Goal: Information Seeking & Learning: Learn about a topic

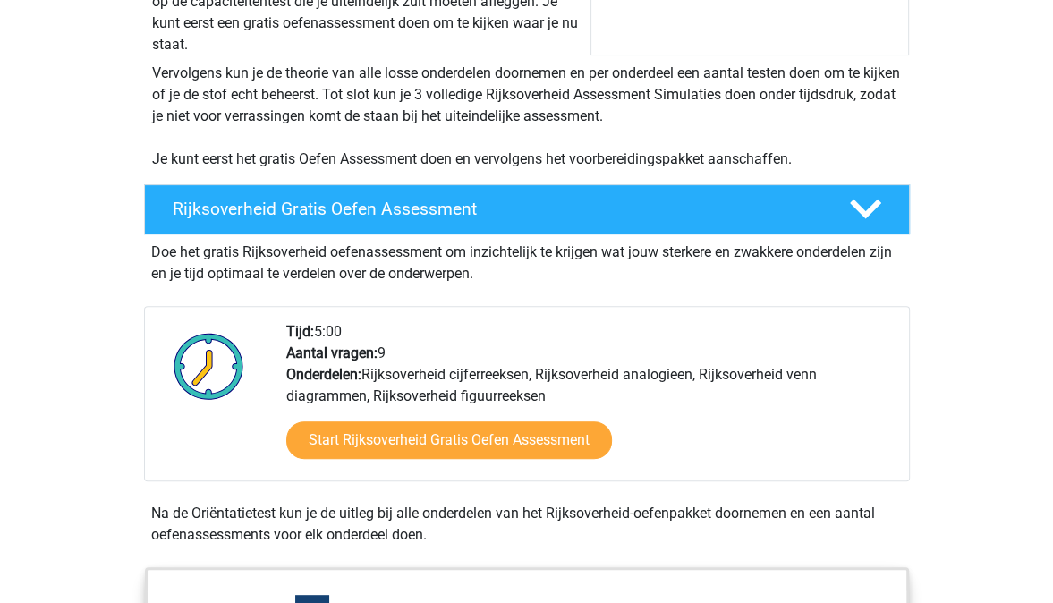
scroll to position [405, 0]
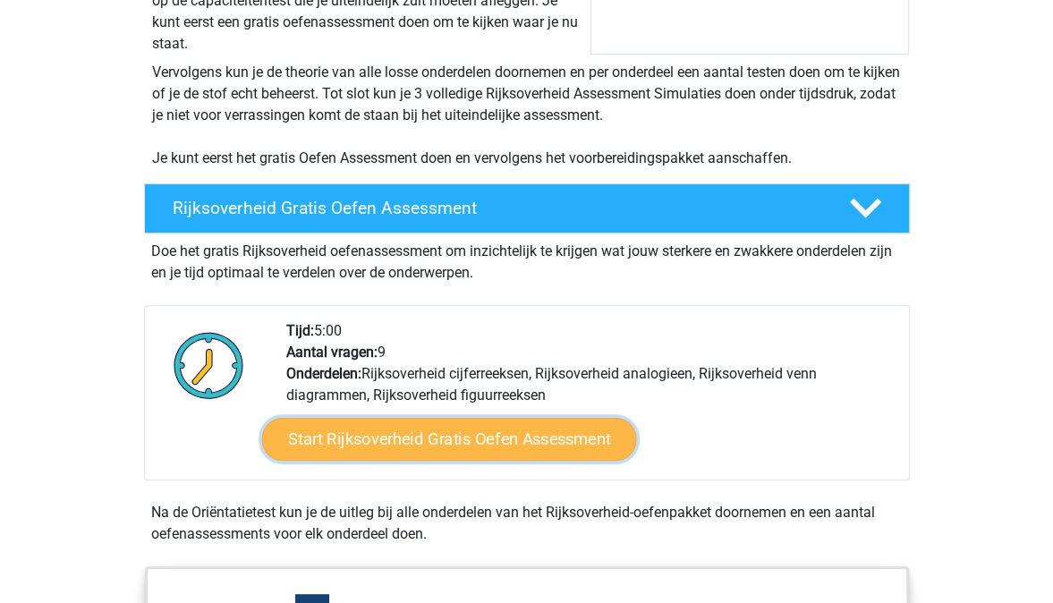
click at [432, 445] on link "Start Rijksoverheid Gratis Oefen Assessment" at bounding box center [448, 439] width 375 height 43
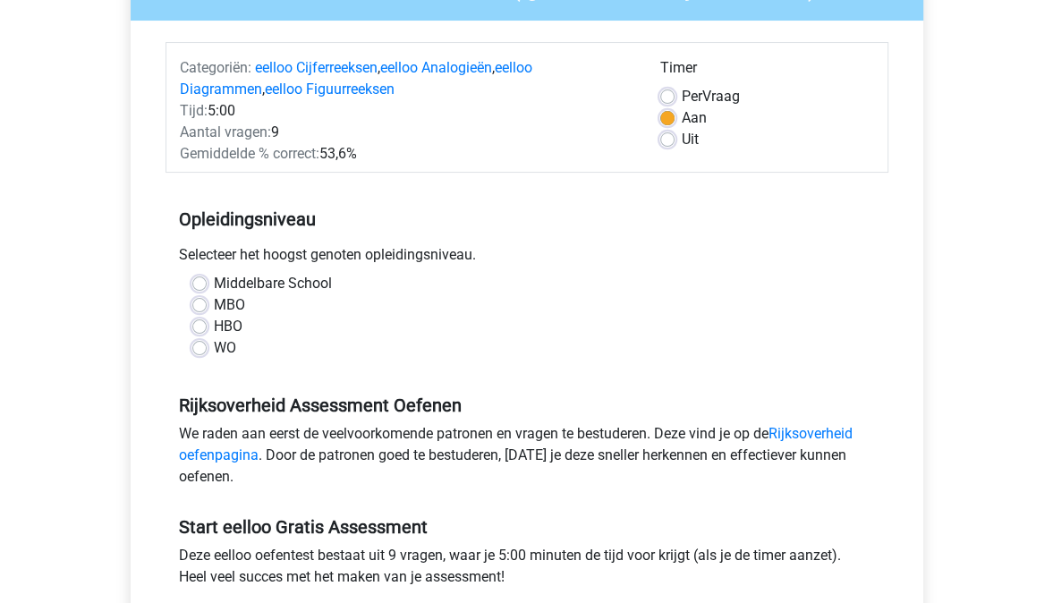
scroll to position [194, 0]
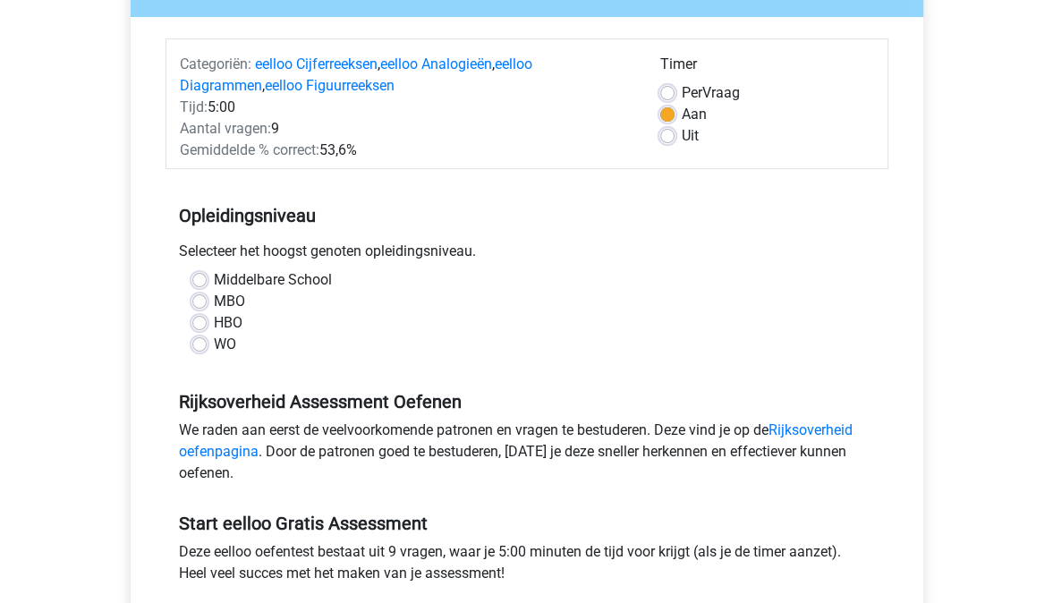
click at [203, 356] on div "Middelbare School MBO HBO WO" at bounding box center [527, 319] width 723 height 100
click at [214, 345] on label "WO" at bounding box center [225, 344] width 22 height 21
click at [200, 345] on input "WO" at bounding box center [199, 343] width 14 height 18
radio input "true"
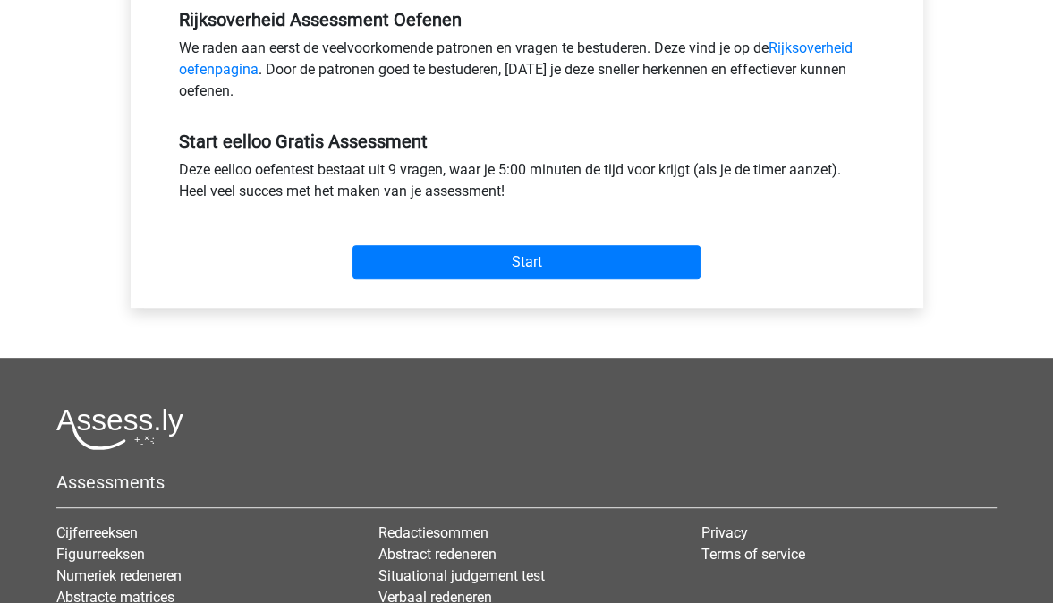
scroll to position [577, 0]
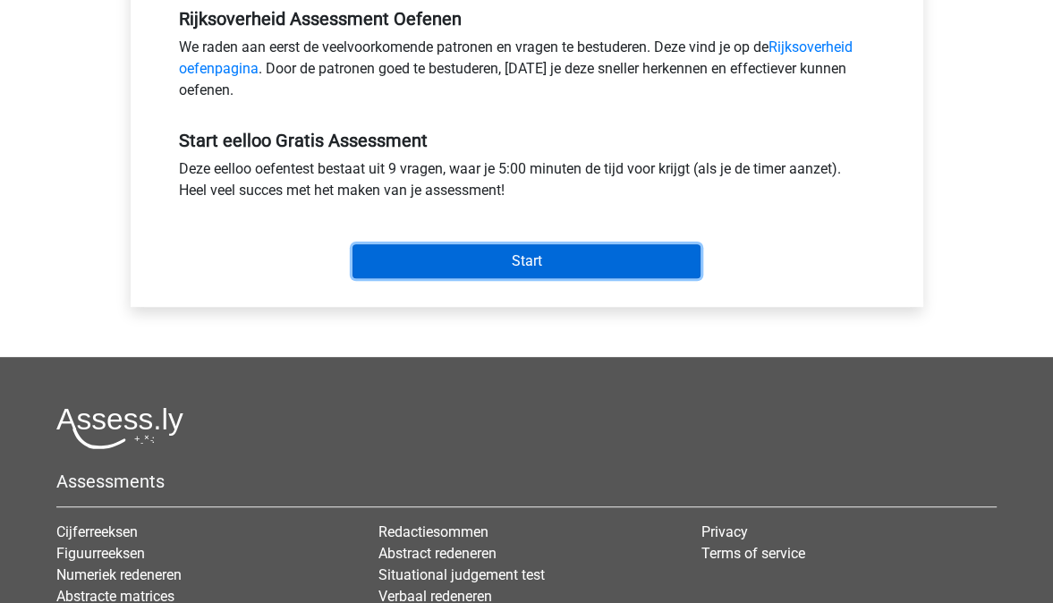
click at [528, 260] on input "Start" at bounding box center [527, 261] width 348 height 34
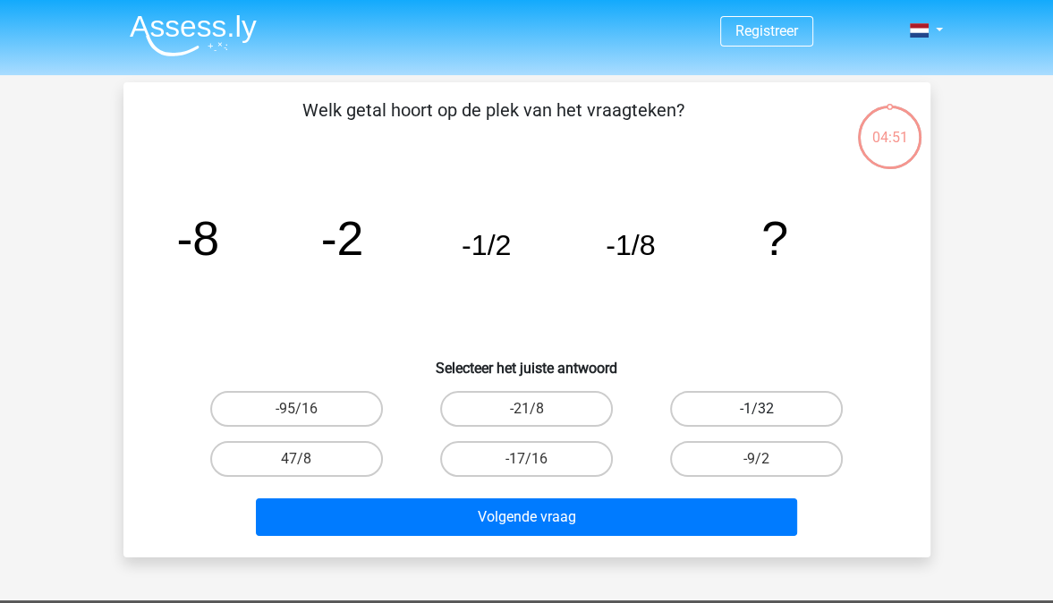
click at [751, 412] on label "-1/32" at bounding box center [756, 409] width 173 height 36
click at [757, 412] on input "-1/32" at bounding box center [763, 415] width 12 height 12
radio input "true"
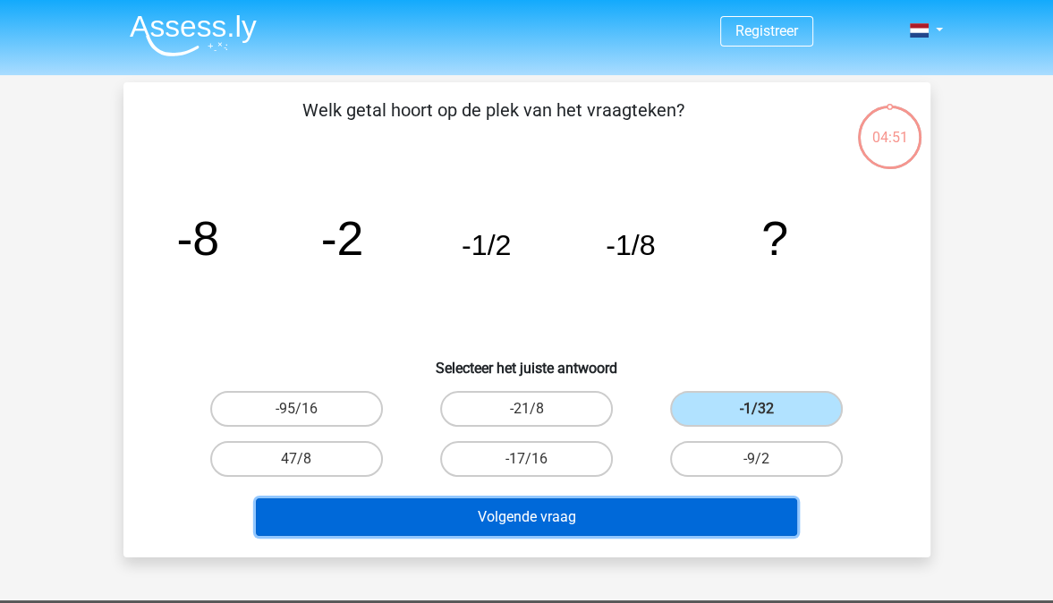
click at [694, 515] on button "Volgende vraag" at bounding box center [526, 517] width 541 height 38
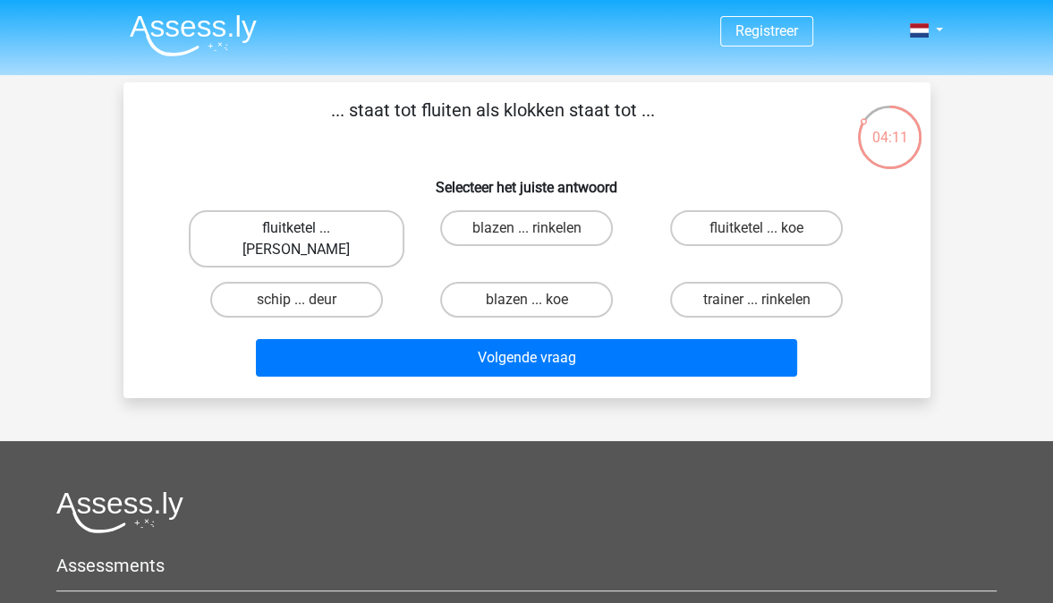
click at [333, 236] on label "fluitketel ... [PERSON_NAME]" at bounding box center [297, 238] width 216 height 57
click at [308, 236] on input "fluitketel ... [PERSON_NAME]" at bounding box center [302, 234] width 12 height 12
radio input "true"
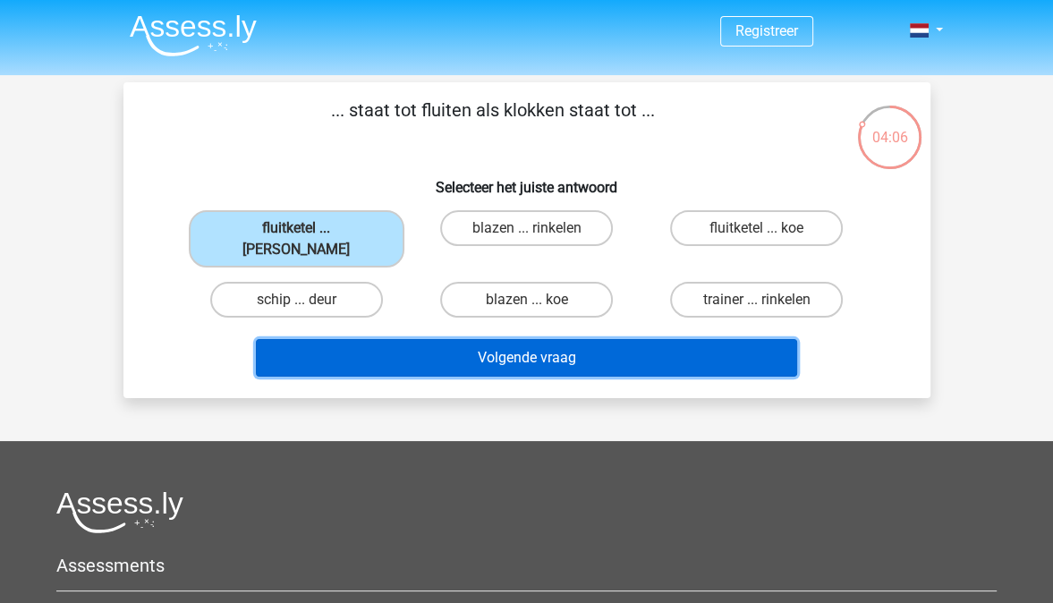
click at [415, 339] on button "Volgende vraag" at bounding box center [526, 358] width 541 height 38
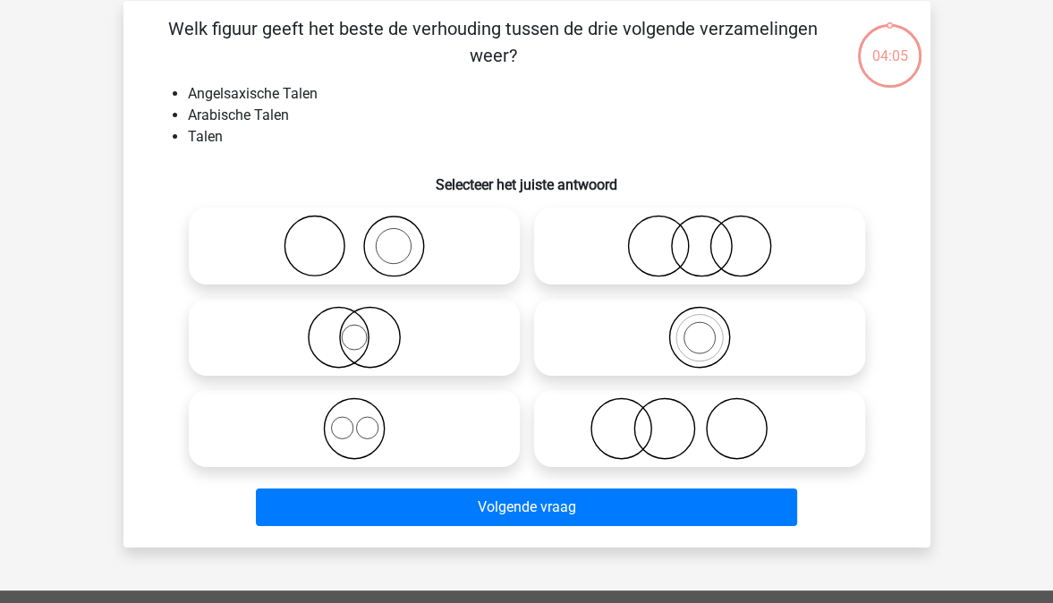
scroll to position [82, 0]
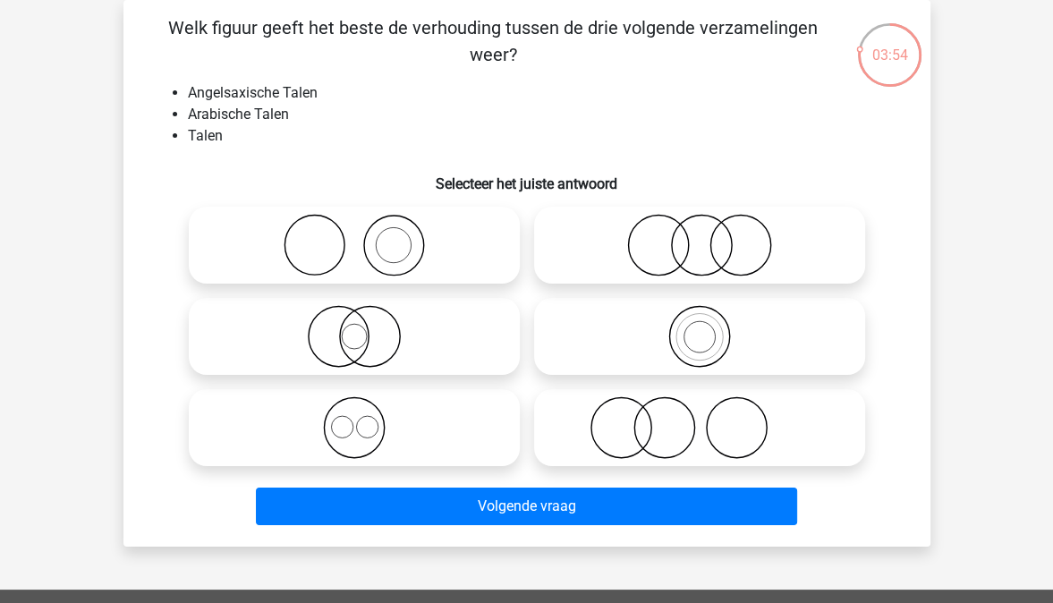
click at [378, 439] on icon at bounding box center [354, 427] width 317 height 63
click at [366, 419] on input "radio" at bounding box center [360, 413] width 12 height 12
radio input "true"
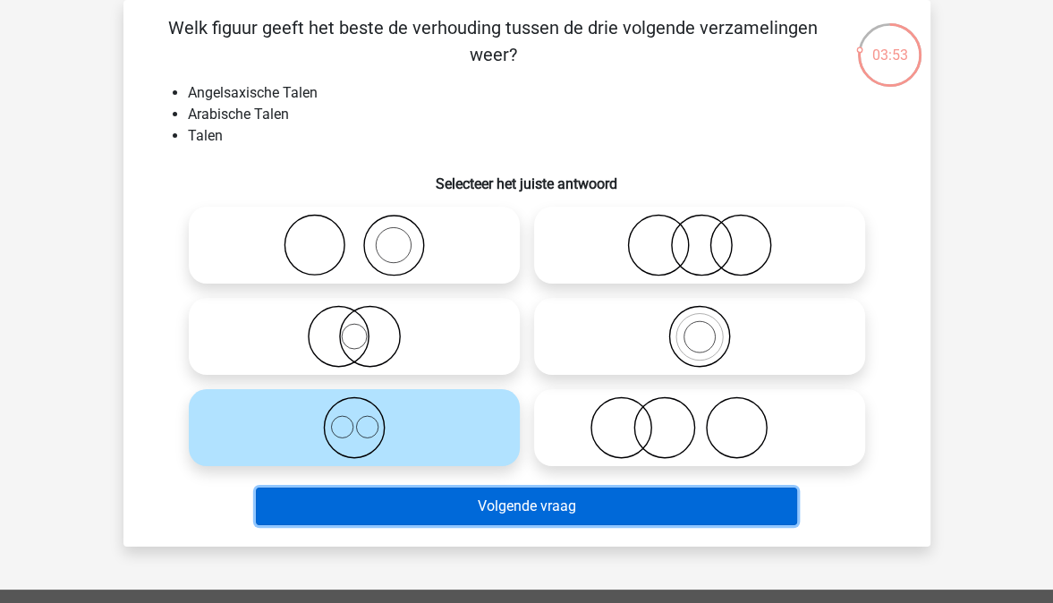
click at [395, 497] on button "Volgende vraag" at bounding box center [526, 507] width 541 height 38
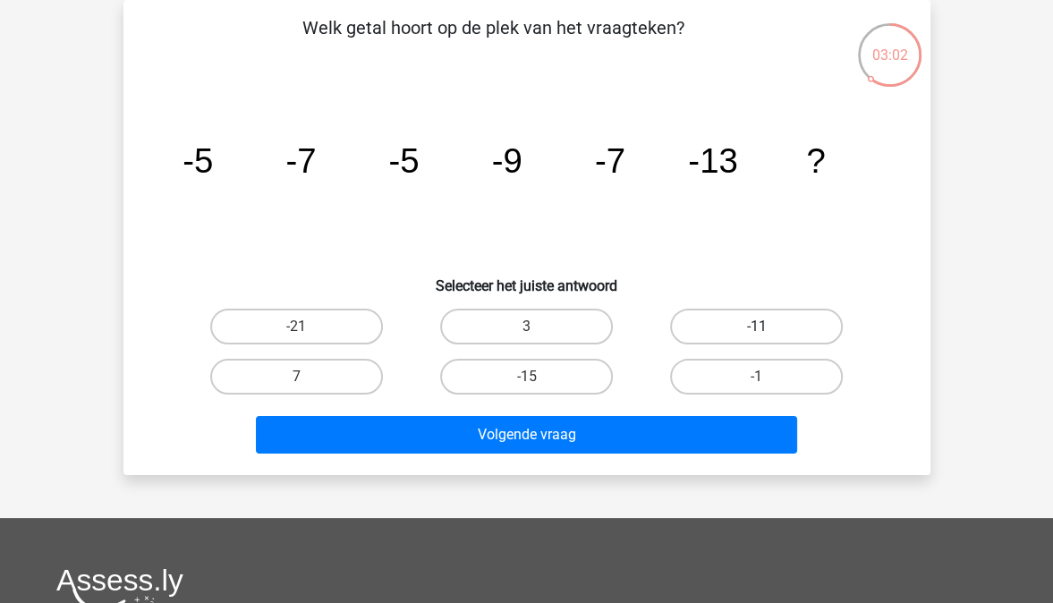
click at [751, 331] on label "-11" at bounding box center [756, 327] width 173 height 36
click at [757, 331] on input "-11" at bounding box center [763, 333] width 12 height 12
radio input "true"
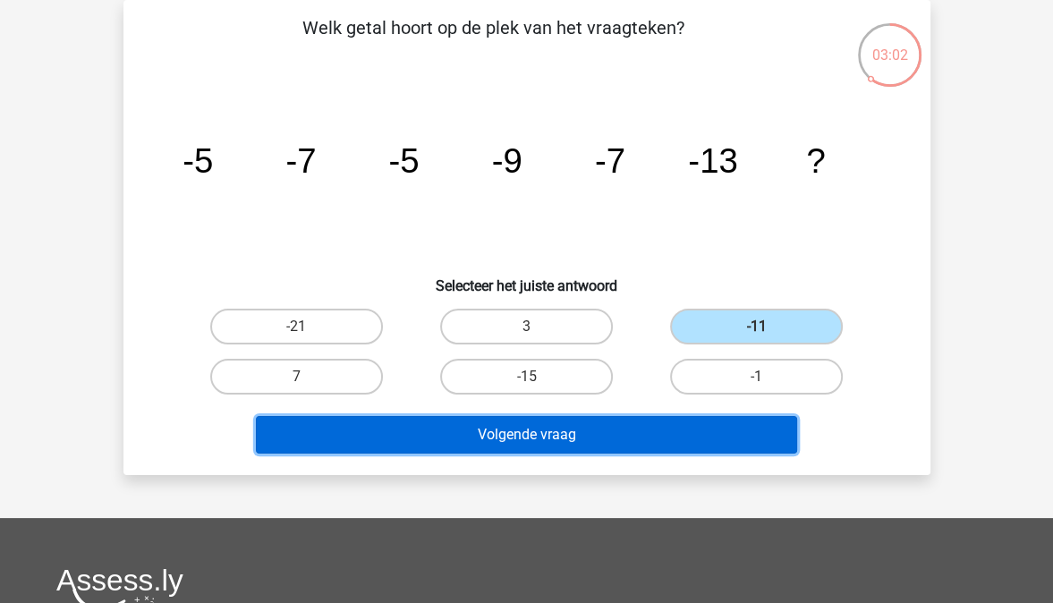
click at [714, 426] on button "Volgende vraag" at bounding box center [526, 435] width 541 height 38
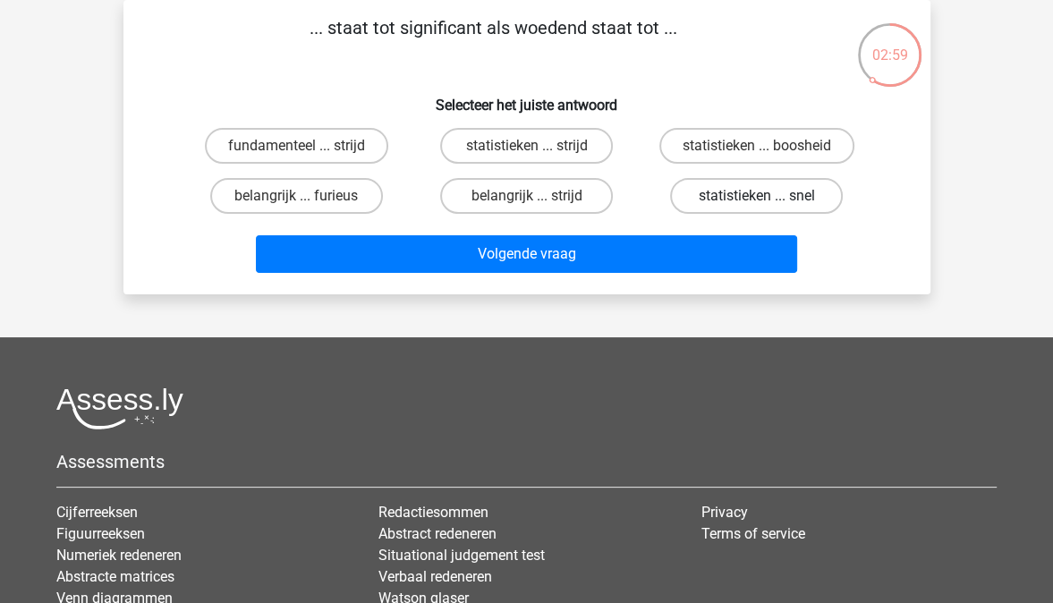
scroll to position [34, 0]
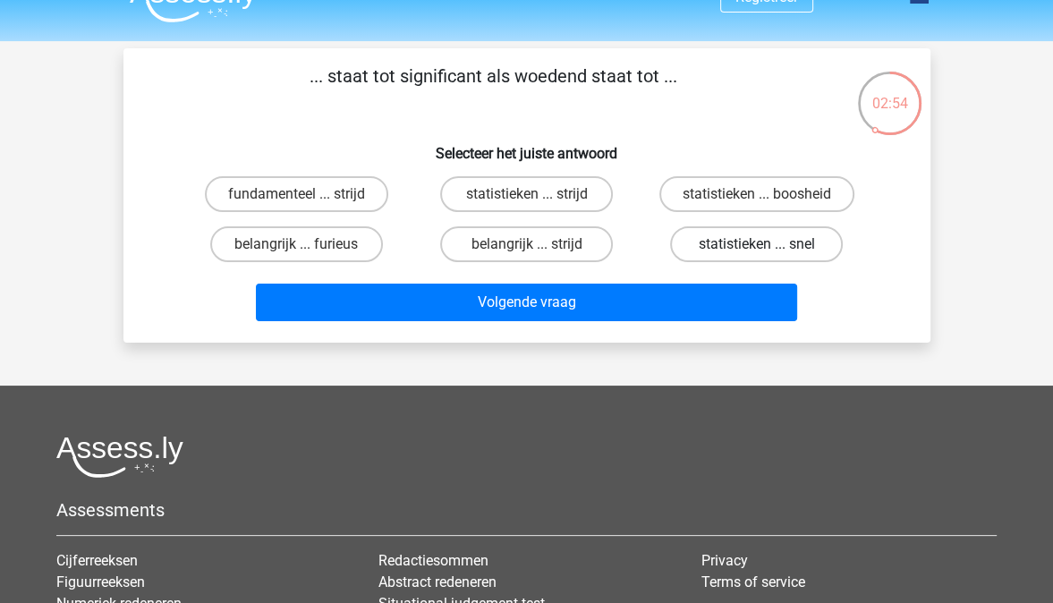
click at [752, 195] on label "statistieken ... boosheid" at bounding box center [757, 194] width 195 height 36
click at [757, 195] on input "statistieken ... boosheid" at bounding box center [763, 200] width 12 height 12
radio input "true"
click at [752, 195] on label "statistieken ... boosheid" at bounding box center [757, 194] width 195 height 36
click at [757, 195] on input "statistieken ... boosheid" at bounding box center [763, 200] width 12 height 12
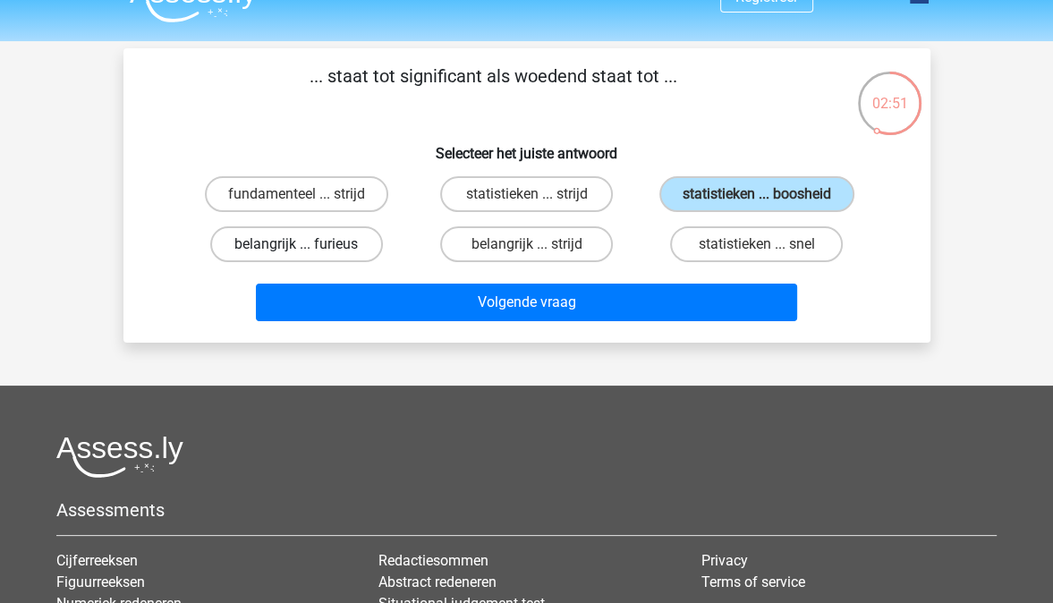
click at [324, 248] on label "belangrijk ... furieus" at bounding box center [296, 244] width 173 height 36
click at [308, 248] on input "belangrijk ... furieus" at bounding box center [302, 250] width 12 height 12
radio input "true"
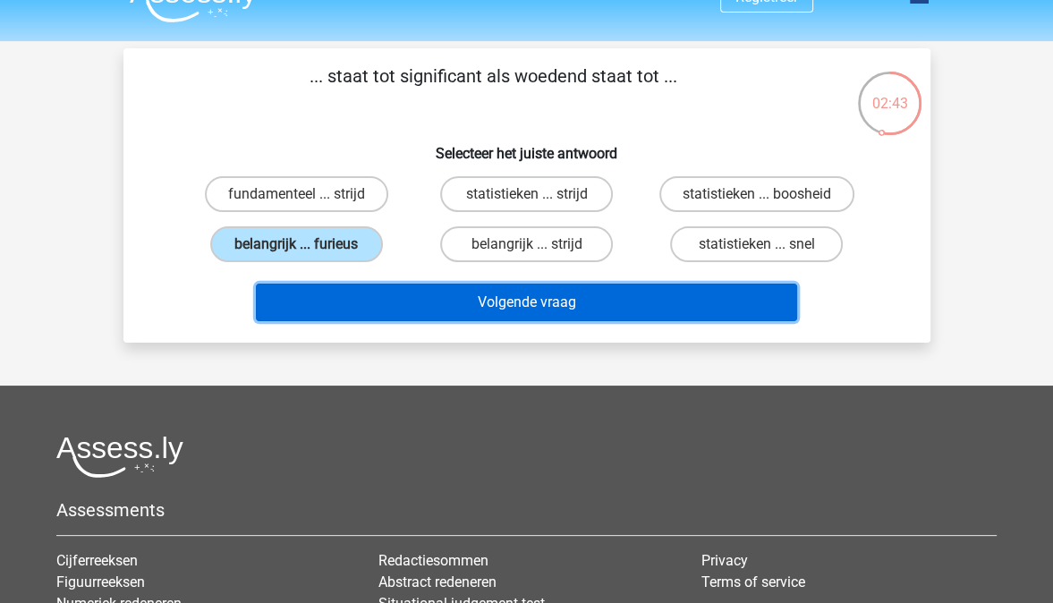
click at [474, 301] on button "Volgende vraag" at bounding box center [526, 303] width 541 height 38
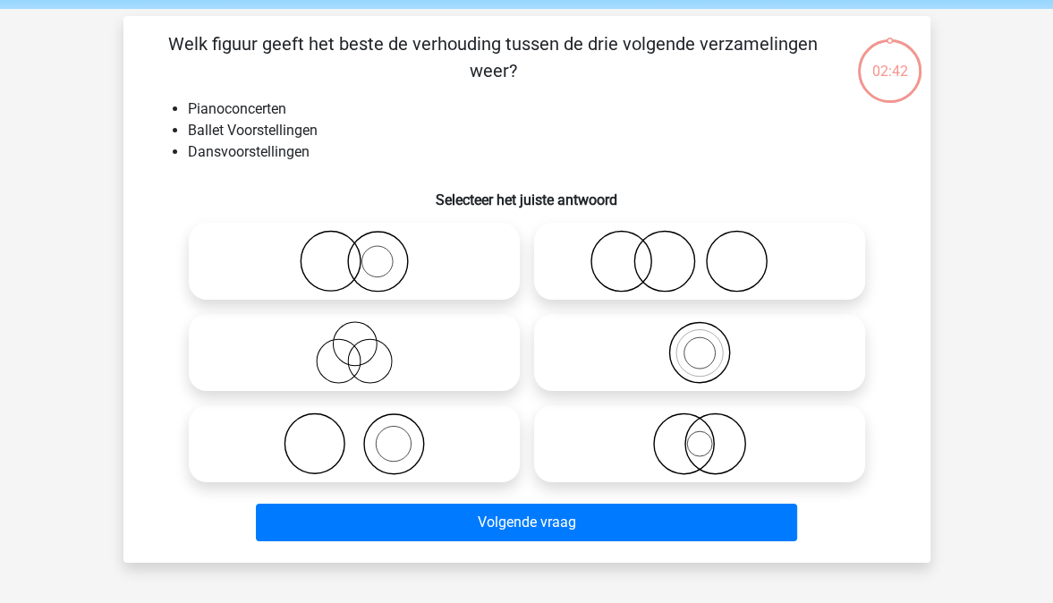
scroll to position [82, 0]
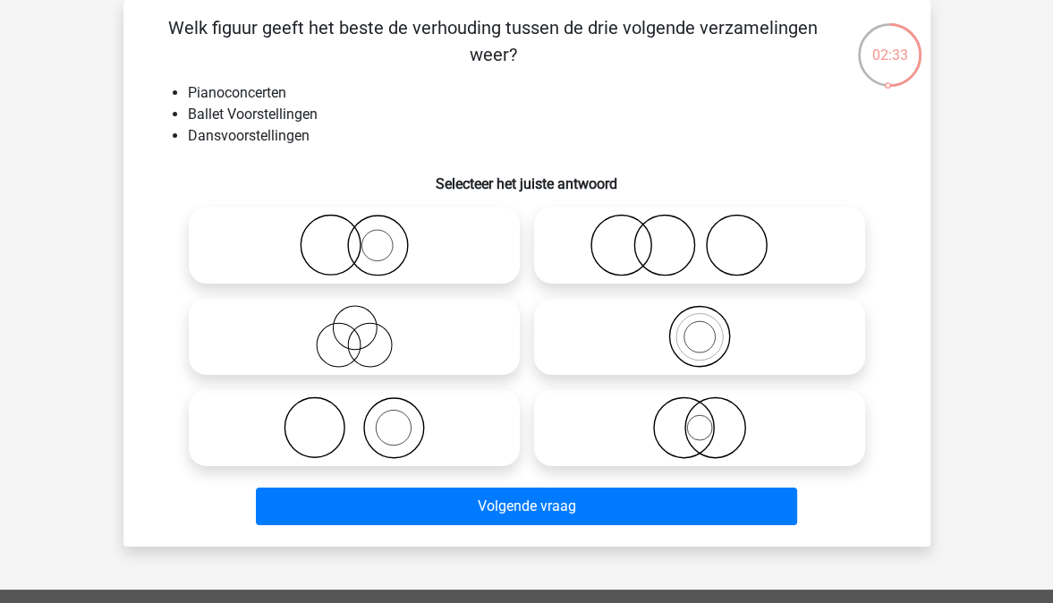
click at [387, 431] on icon at bounding box center [354, 427] width 317 height 63
click at [366, 419] on input "radio" at bounding box center [360, 413] width 12 height 12
radio input "true"
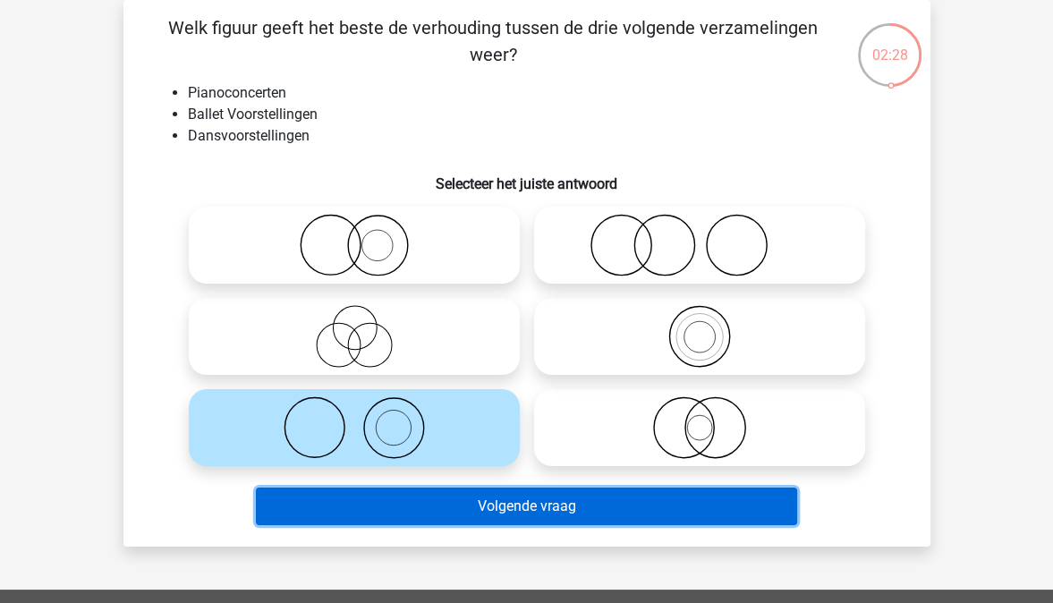
click at [413, 504] on button "Volgende vraag" at bounding box center [526, 507] width 541 height 38
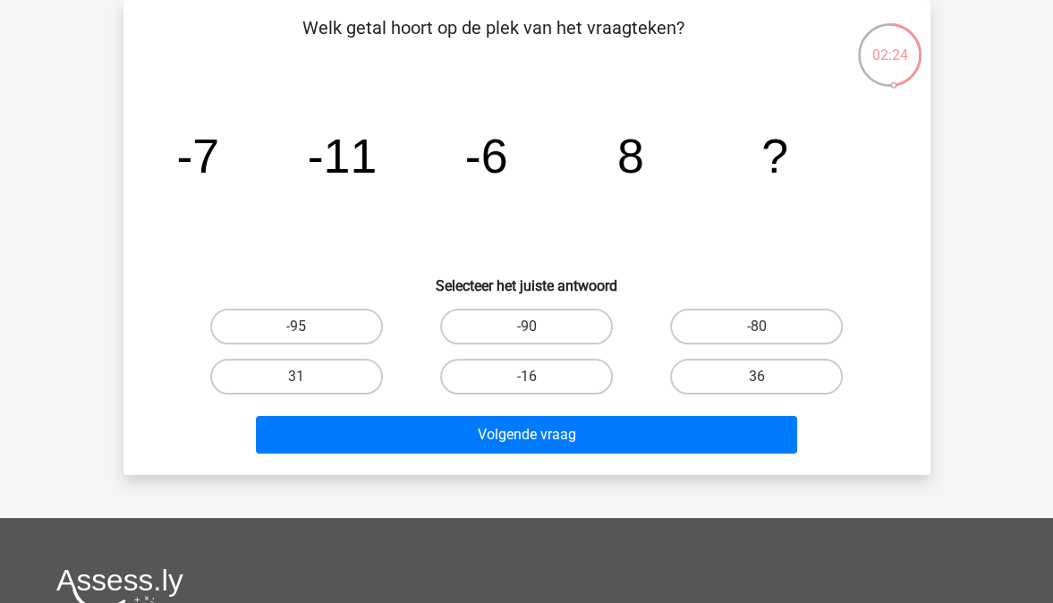
scroll to position [0, 0]
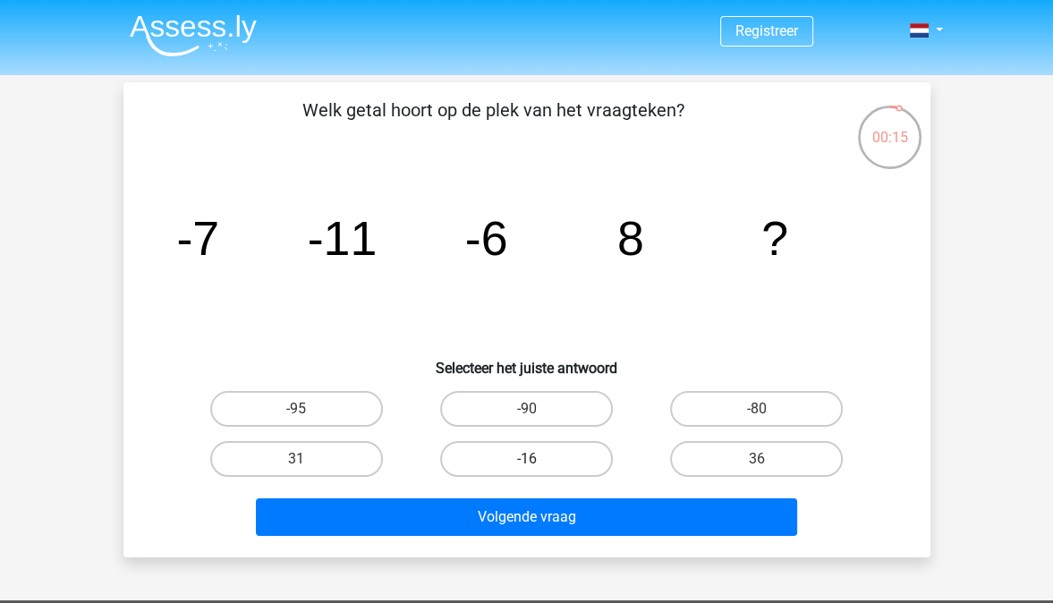
click at [540, 457] on label "-16" at bounding box center [526, 459] width 173 height 36
click at [538, 459] on input "-16" at bounding box center [532, 465] width 12 height 12
radio input "true"
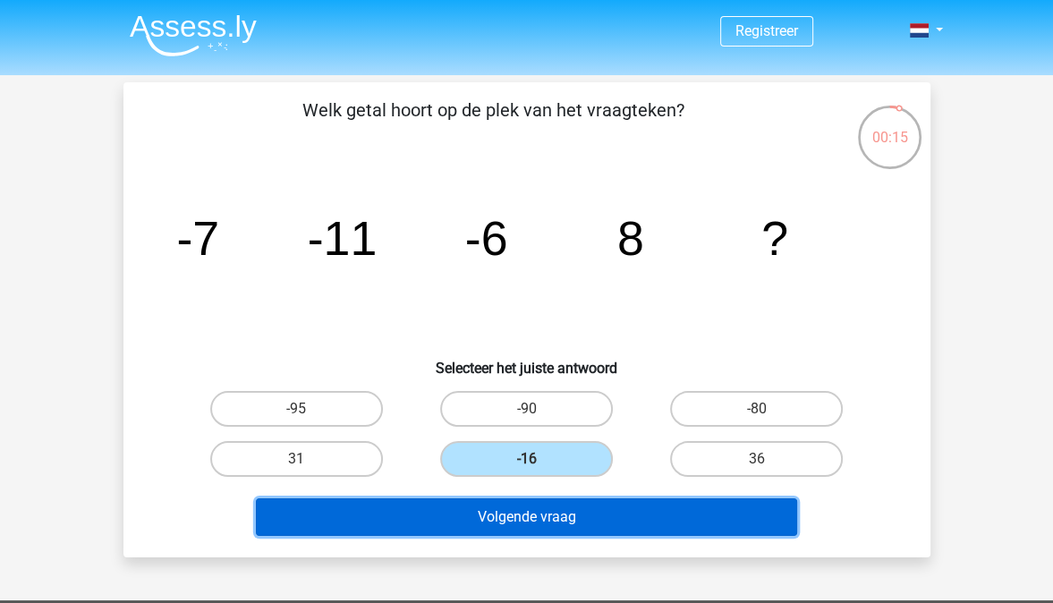
click at [539, 527] on button "Volgende vraag" at bounding box center [526, 517] width 541 height 38
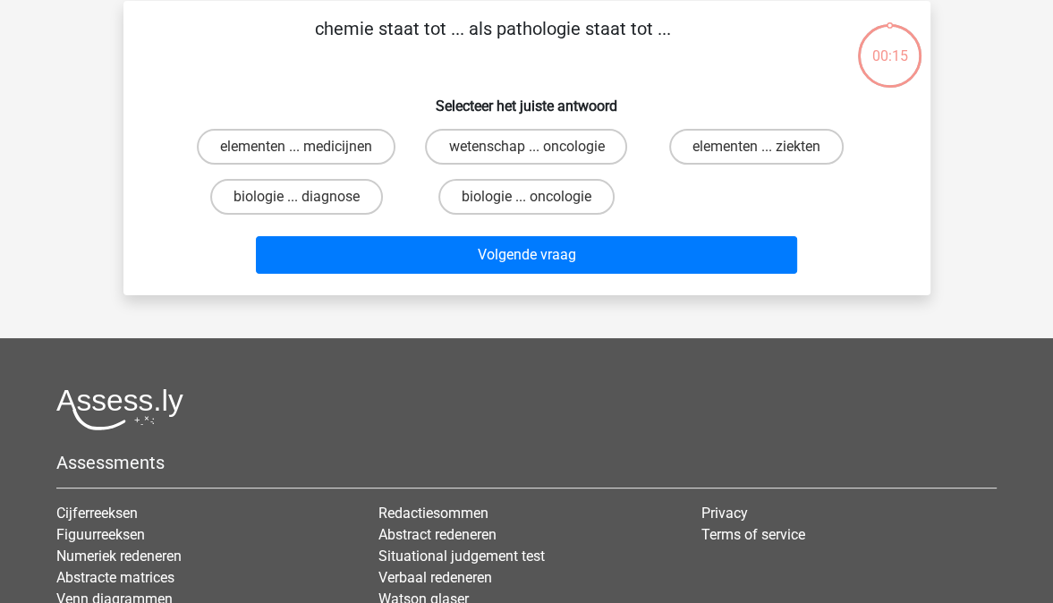
scroll to position [82, 0]
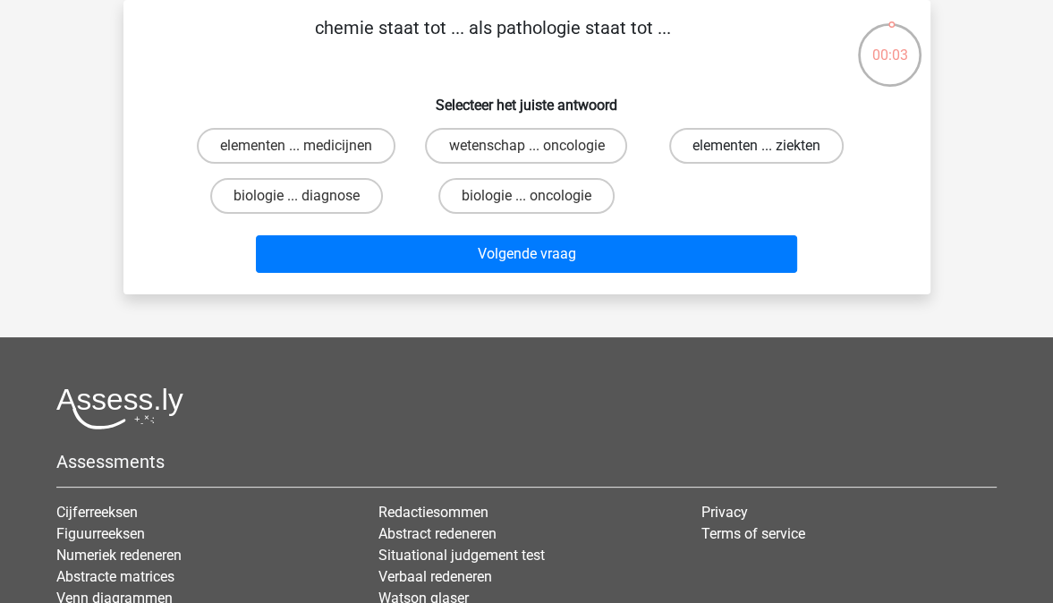
click at [717, 149] on label "elementen ... ziekten" at bounding box center [756, 146] width 175 height 36
click at [757, 149] on input "elementen ... ziekten" at bounding box center [763, 152] width 12 height 12
radio input "true"
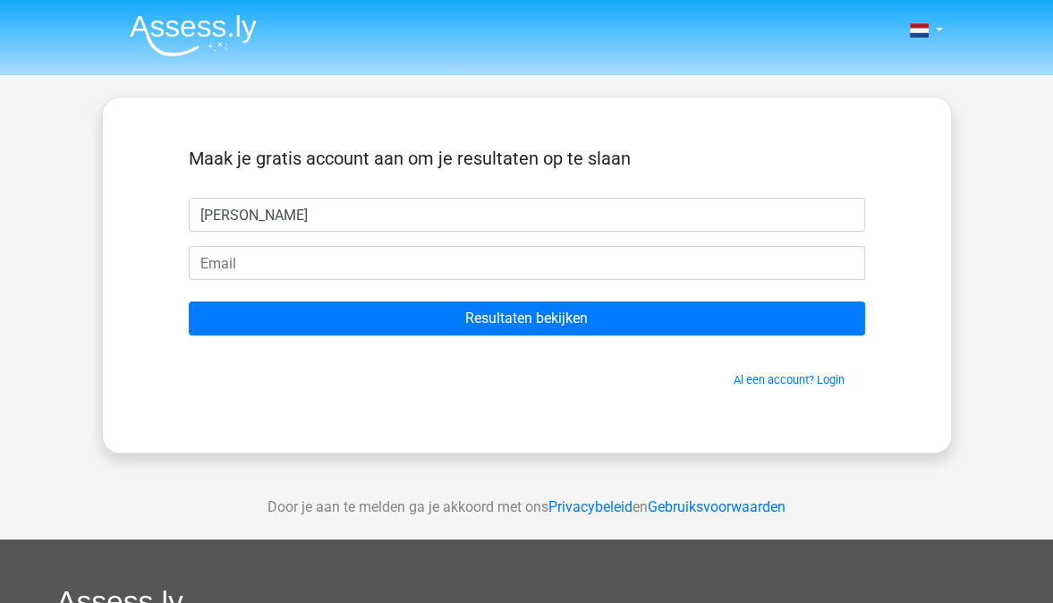
type input "[PERSON_NAME]"
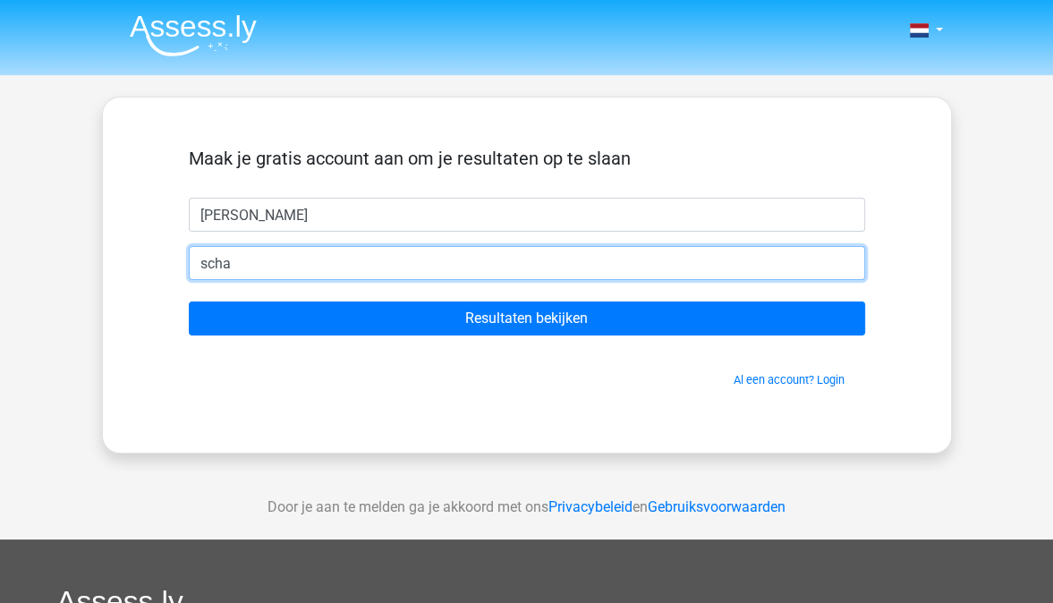
type input "schaik.sara@gmail.com"
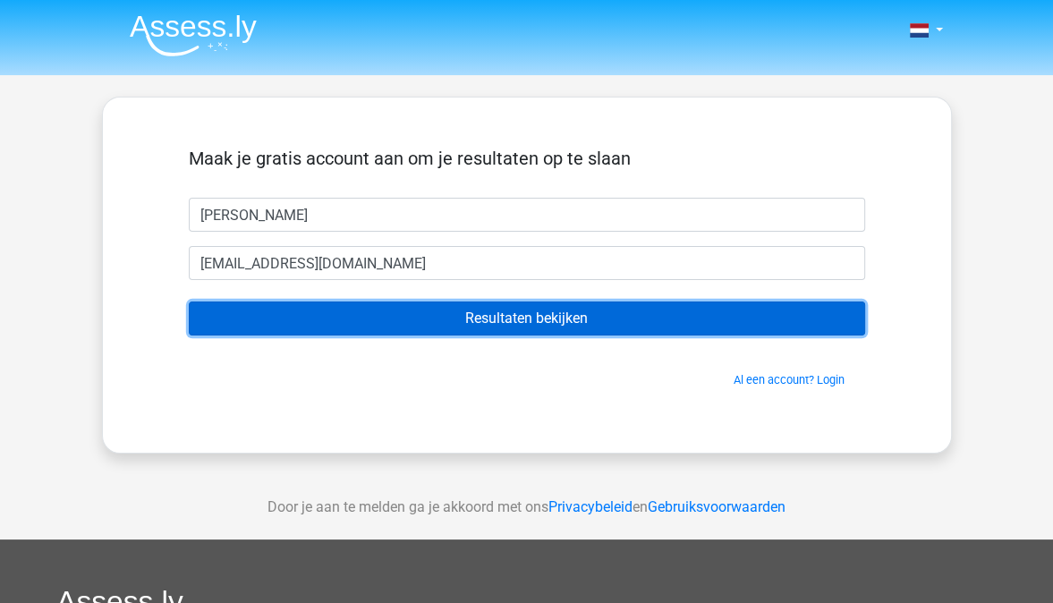
click at [422, 321] on input "Resultaten bekijken" at bounding box center [527, 319] width 677 height 34
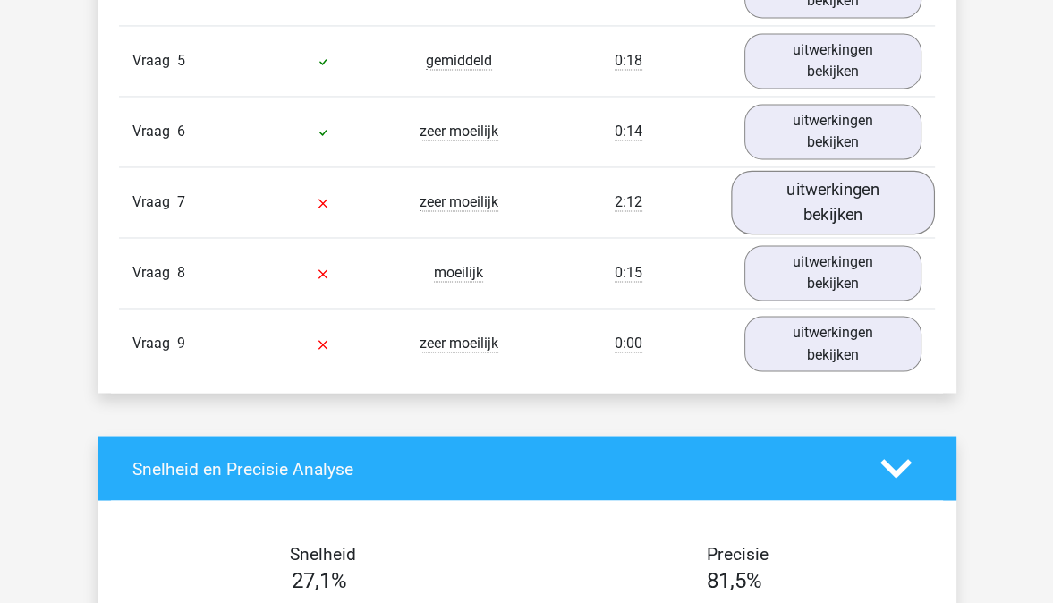
scroll to position [2327, 0]
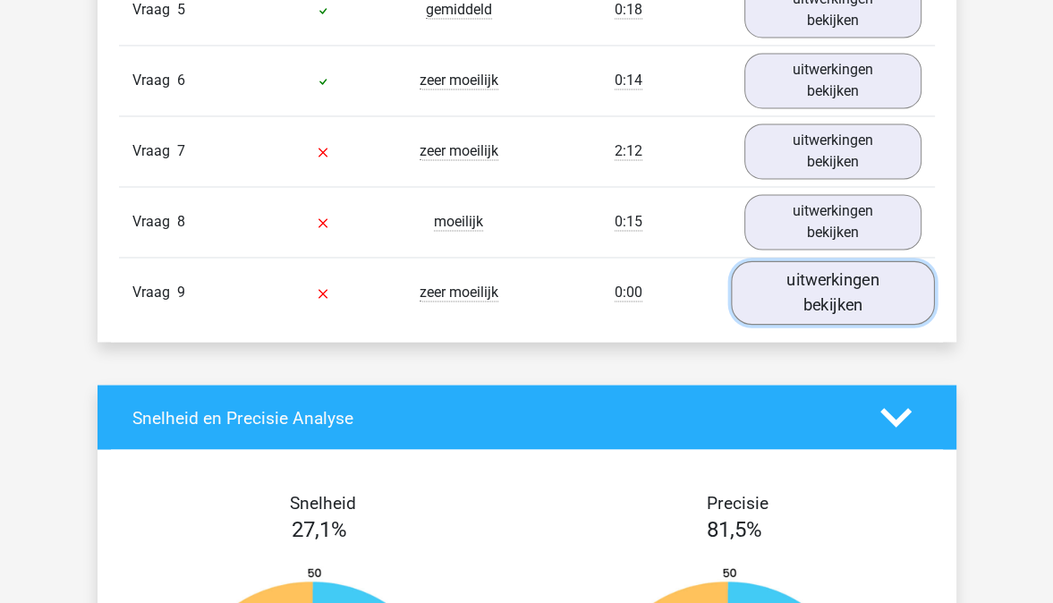
click at [775, 261] on link "uitwerkingen bekijken" at bounding box center [833, 293] width 204 height 64
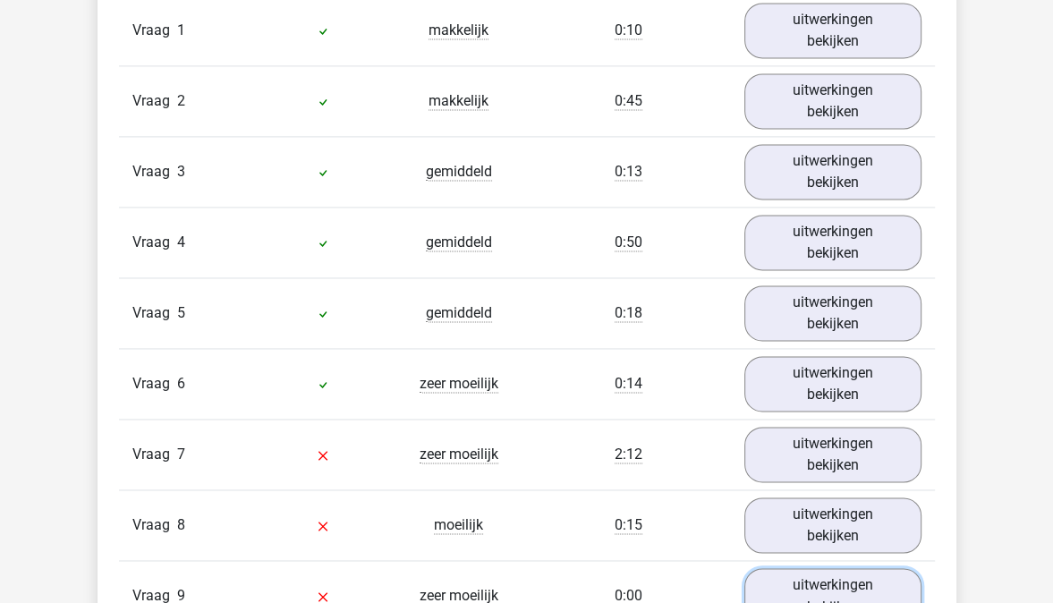
scroll to position [2020, 0]
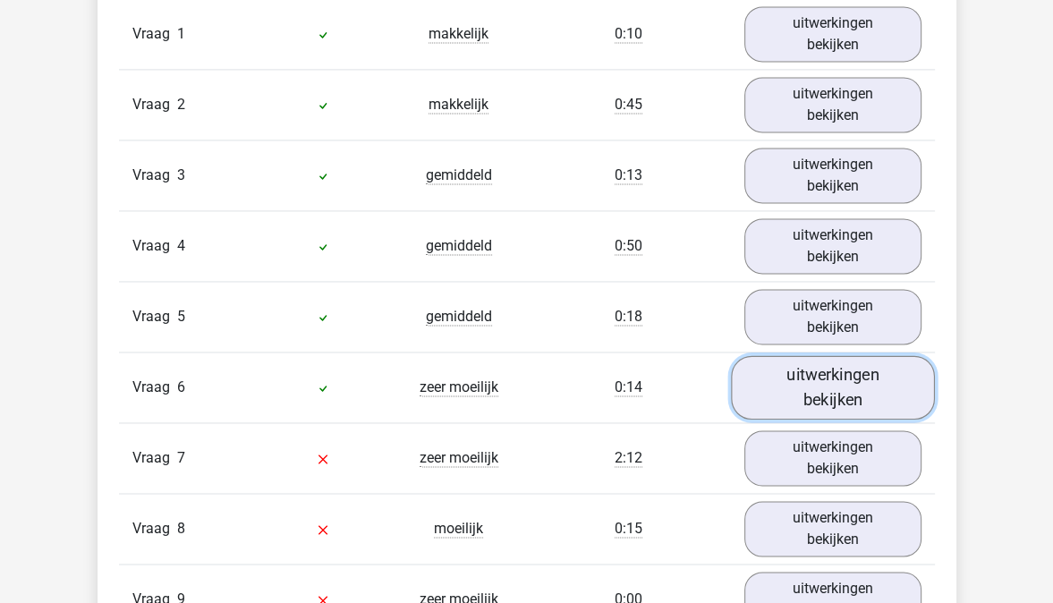
click at [852, 388] on link "uitwerkingen bekijken" at bounding box center [833, 388] width 204 height 64
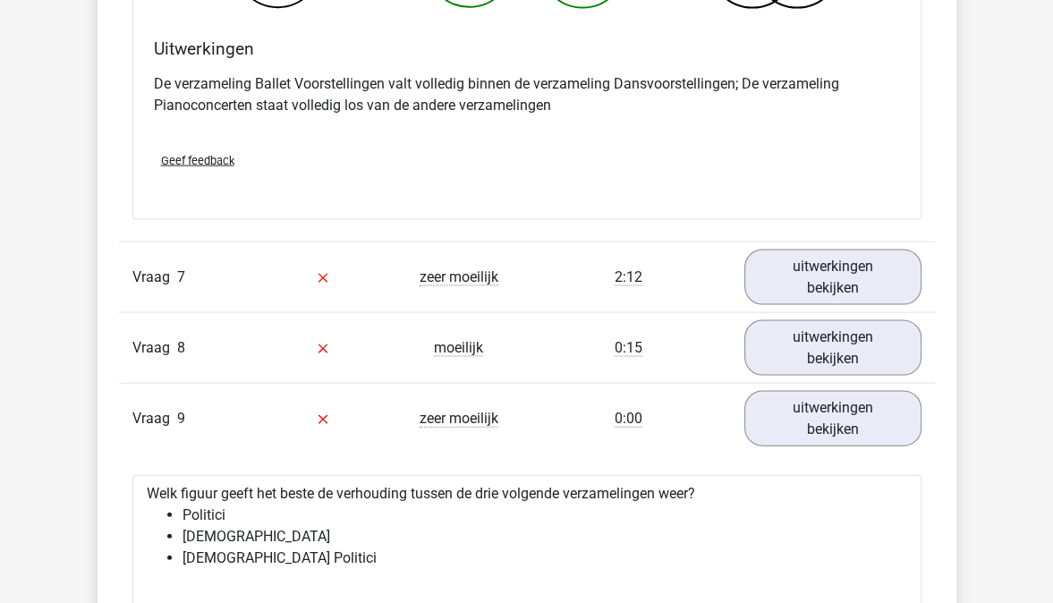
scroll to position [2887, 0]
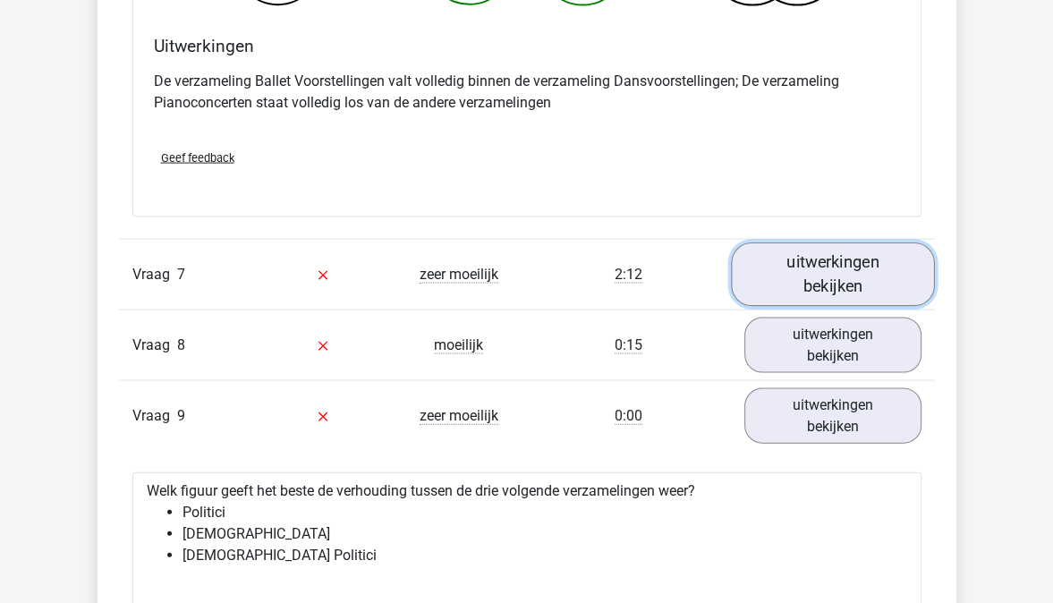
click at [842, 257] on link "uitwerkingen bekijken" at bounding box center [833, 275] width 204 height 64
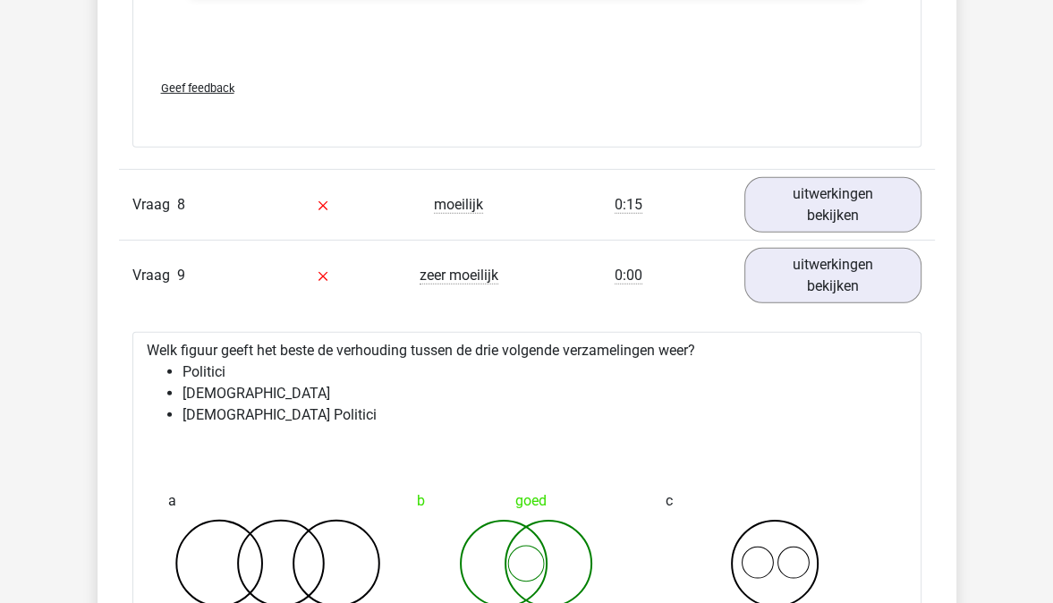
scroll to position [4142, 0]
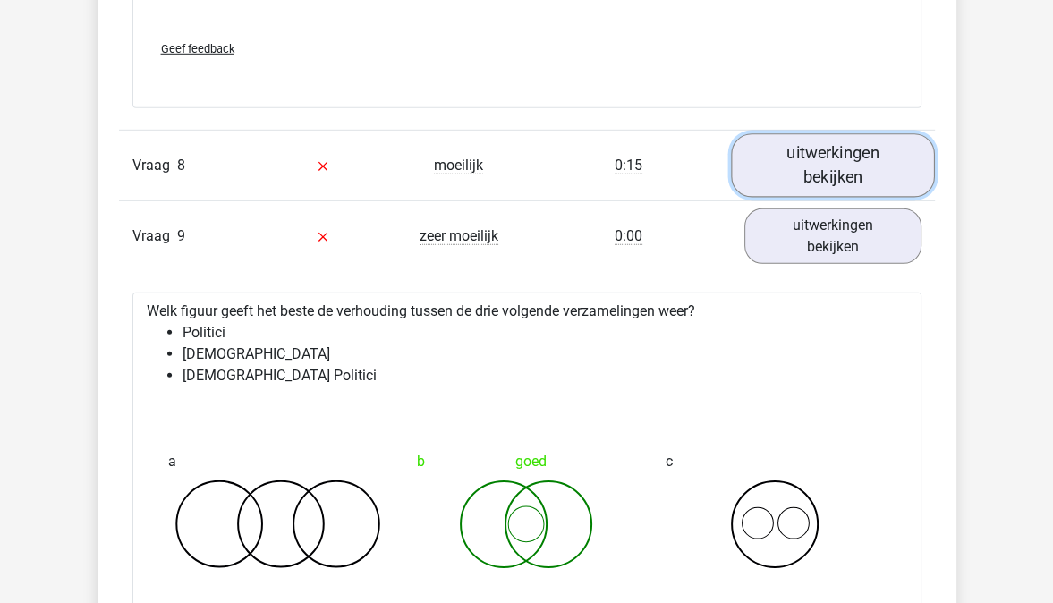
click at [800, 173] on link "uitwerkingen bekijken" at bounding box center [833, 165] width 204 height 64
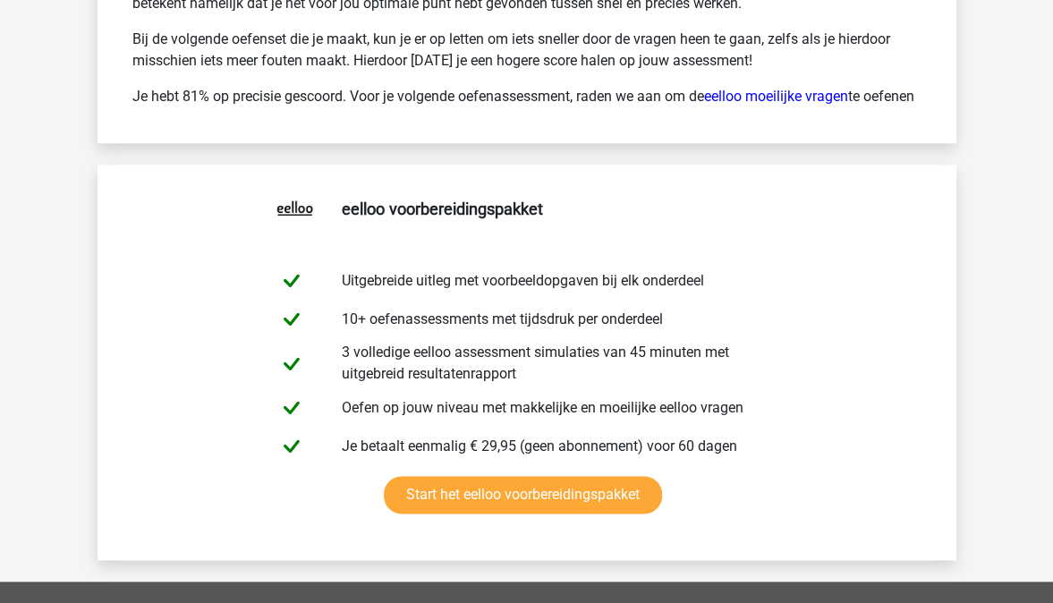
scroll to position [6850, 0]
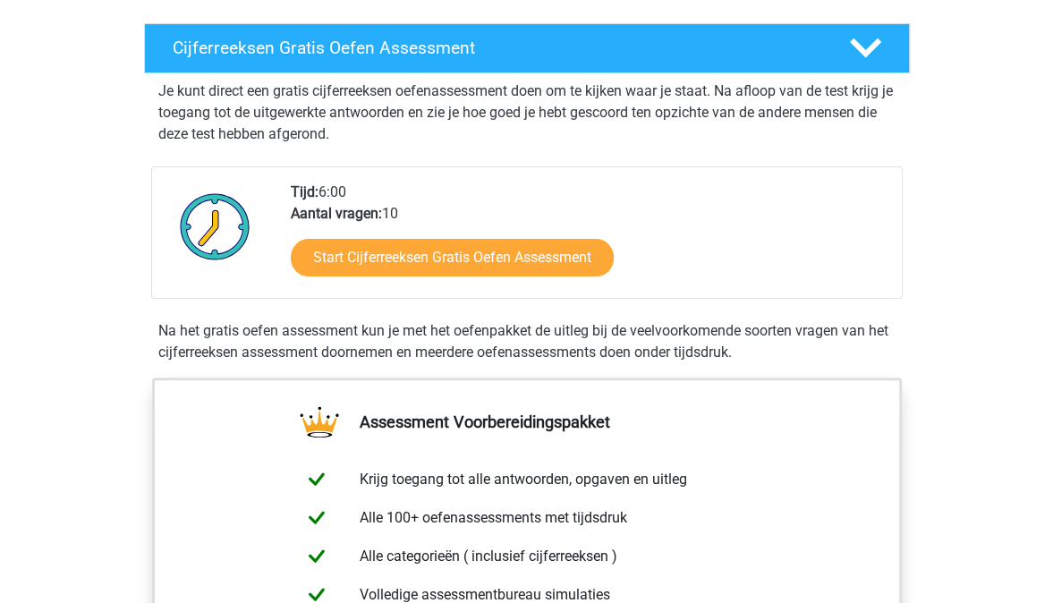
scroll to position [294, 0]
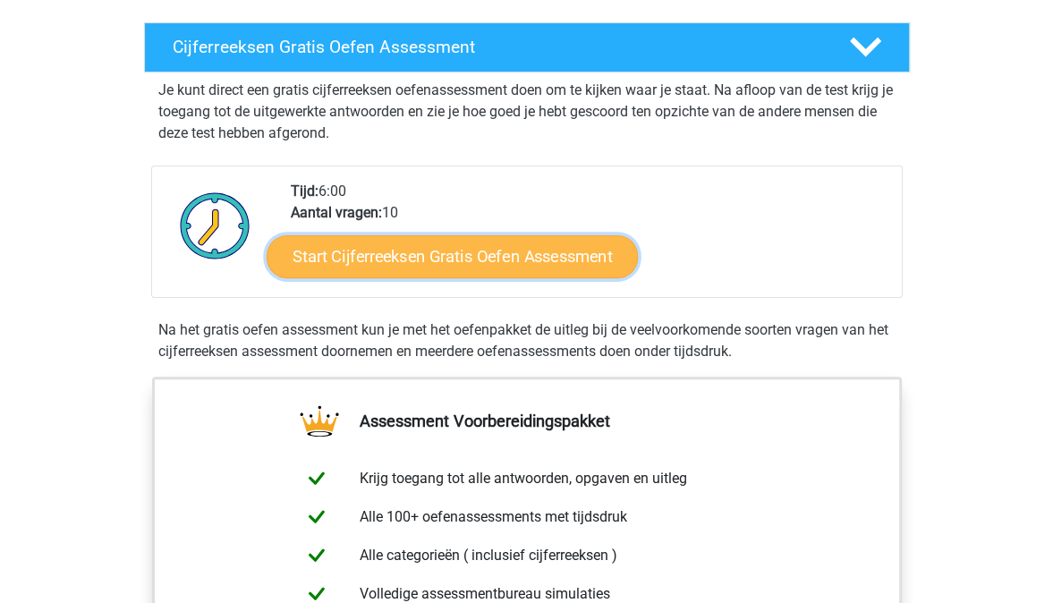
click at [455, 277] on link "Start Cijferreeksen Gratis Oefen Assessment" at bounding box center [452, 255] width 371 height 43
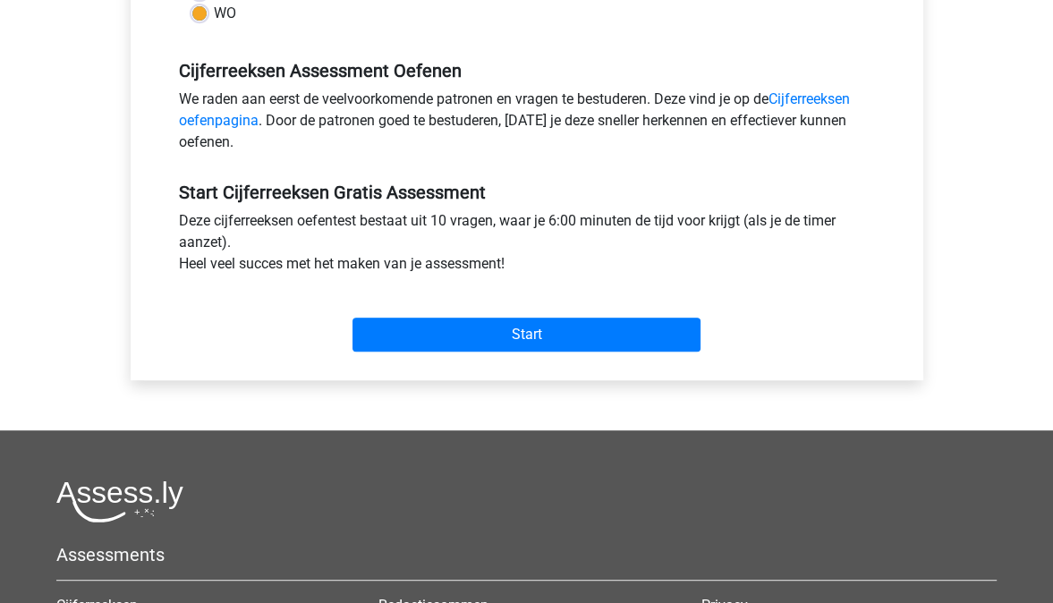
scroll to position [514, 0]
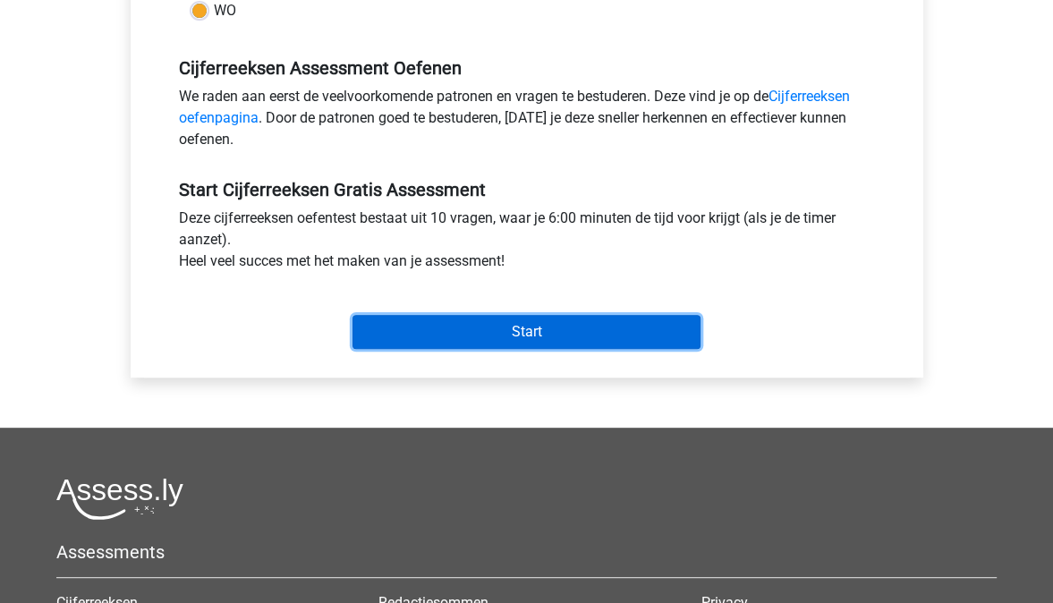
click at [467, 333] on input "Start" at bounding box center [527, 332] width 348 height 34
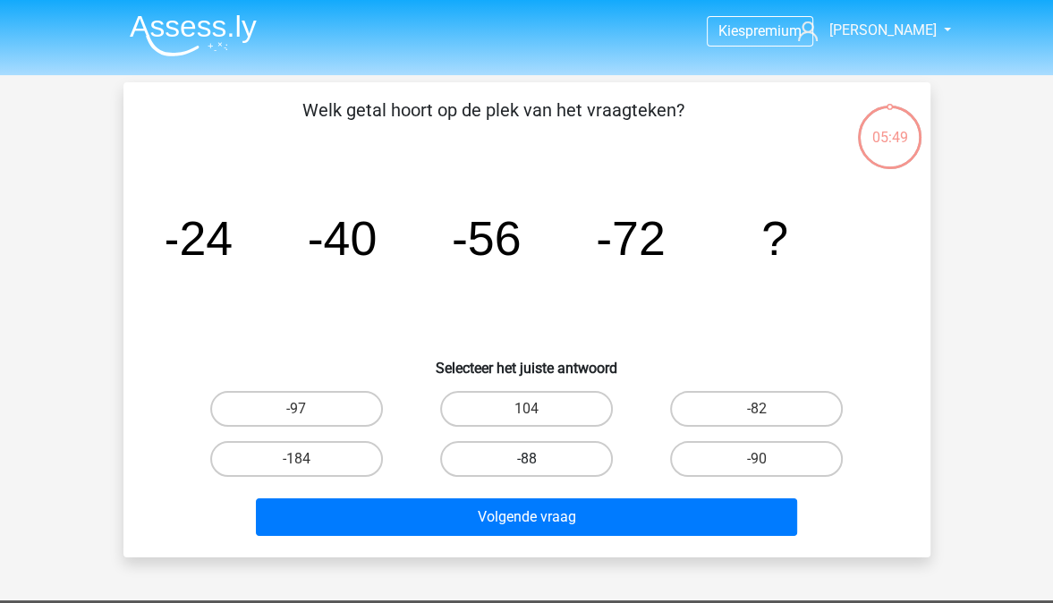
click at [558, 456] on label "-88" at bounding box center [526, 459] width 173 height 36
click at [538, 459] on input "-88" at bounding box center [532, 465] width 12 height 12
radio input "true"
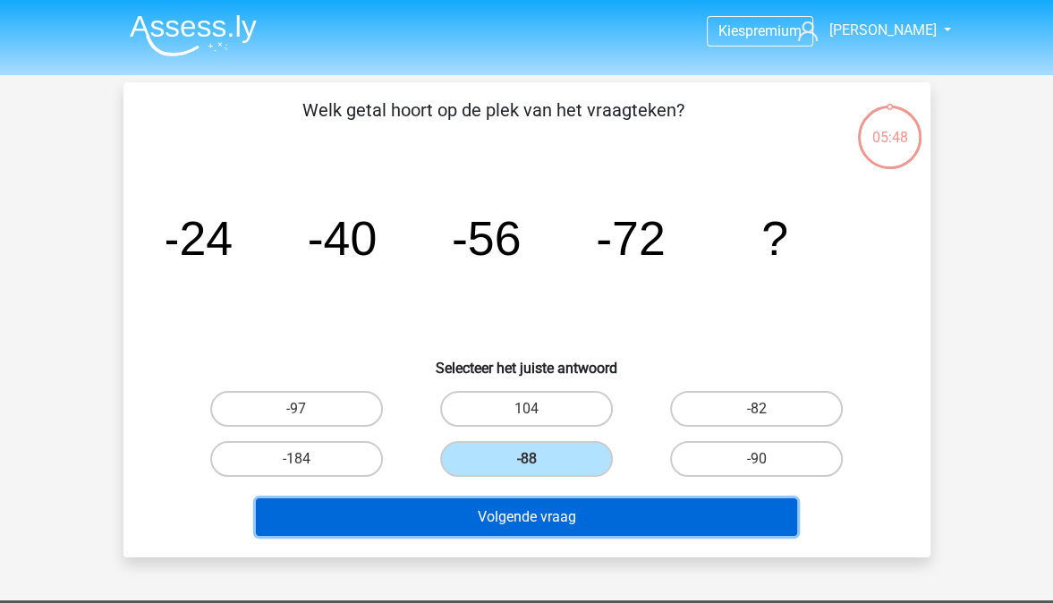
click at [566, 530] on button "Volgende vraag" at bounding box center [526, 517] width 541 height 38
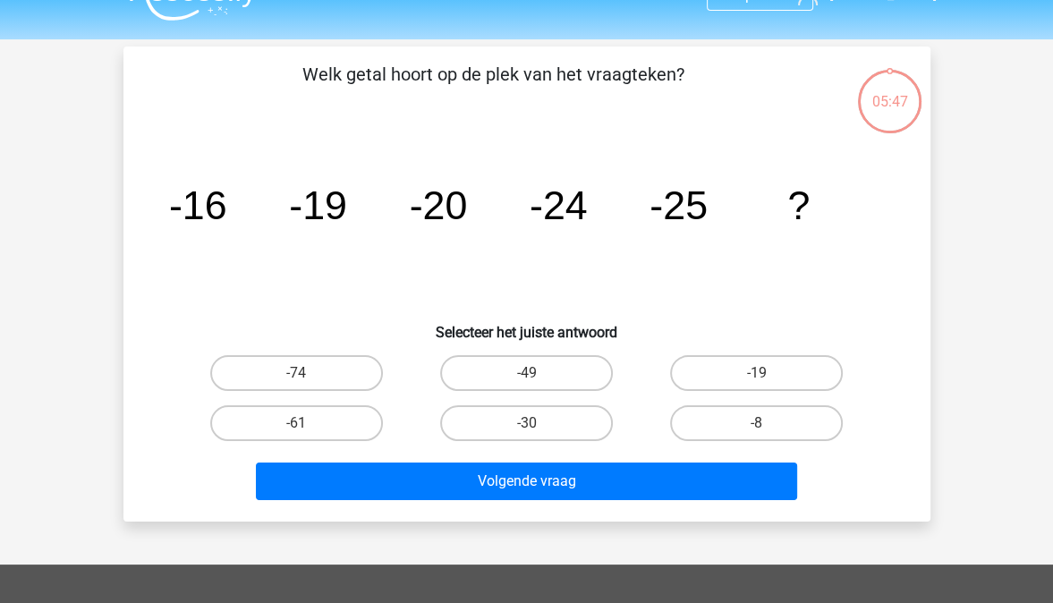
scroll to position [82, 0]
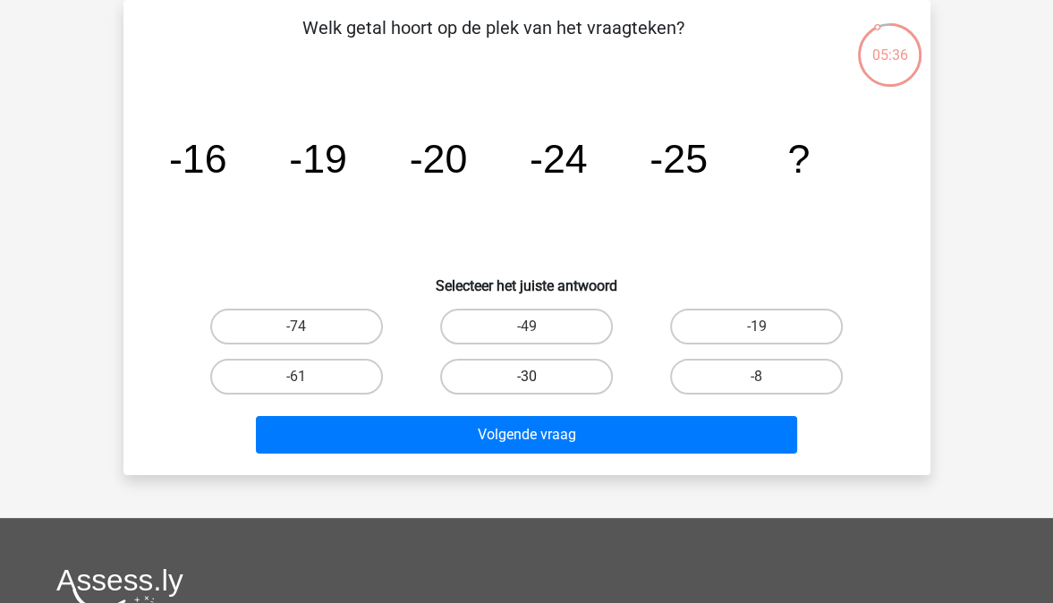
click at [556, 368] on label "-30" at bounding box center [526, 377] width 173 height 36
click at [538, 377] on input "-30" at bounding box center [532, 383] width 12 height 12
radio input "true"
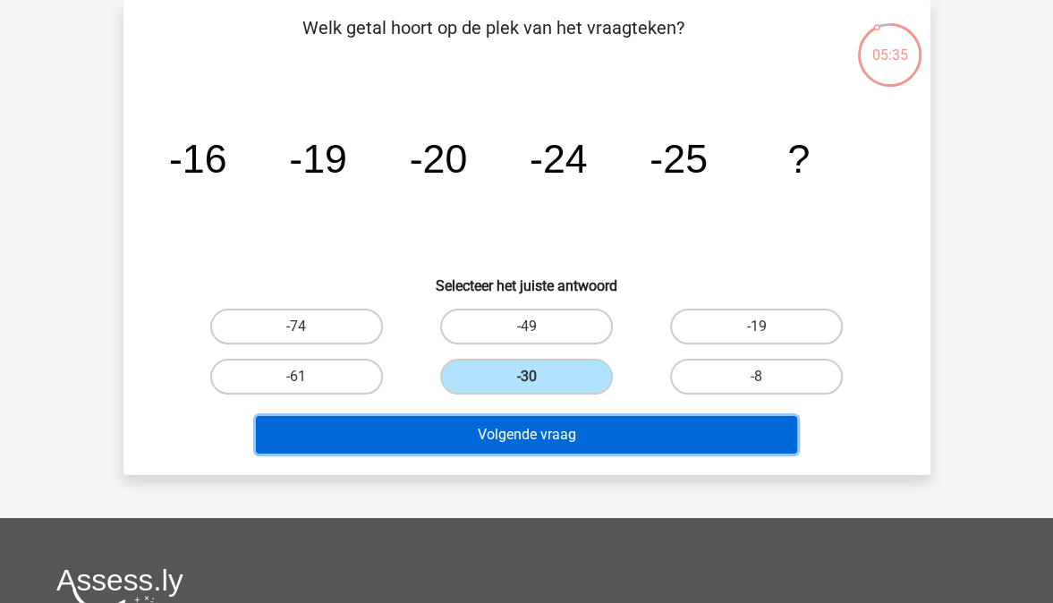
click at [548, 433] on button "Volgende vraag" at bounding box center [526, 435] width 541 height 38
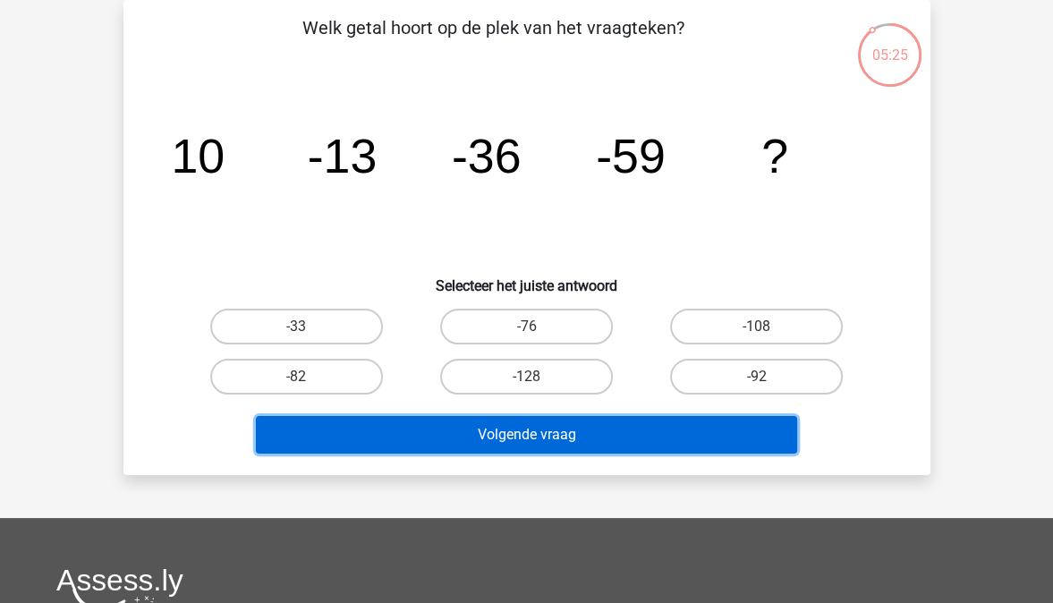
click at [548, 433] on button "Volgende vraag" at bounding box center [526, 435] width 541 height 38
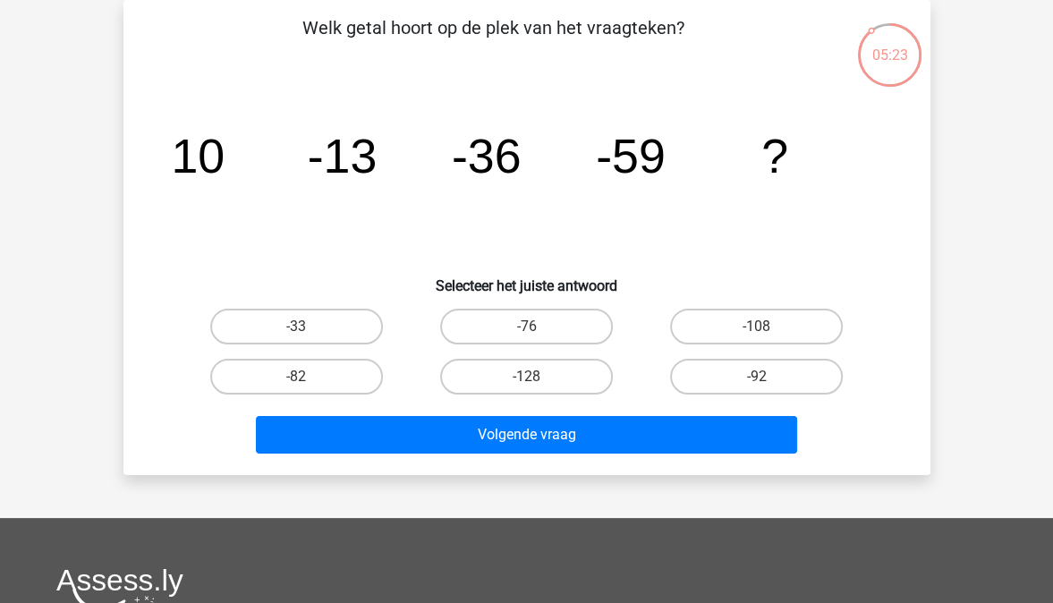
click at [629, 250] on icon "image/svg+xml 10 -13 -36 -59 ?" at bounding box center [526, 172] width 721 height 181
click at [345, 364] on label "-82" at bounding box center [296, 377] width 173 height 36
click at [308, 377] on input "-82" at bounding box center [302, 383] width 12 height 12
radio input "true"
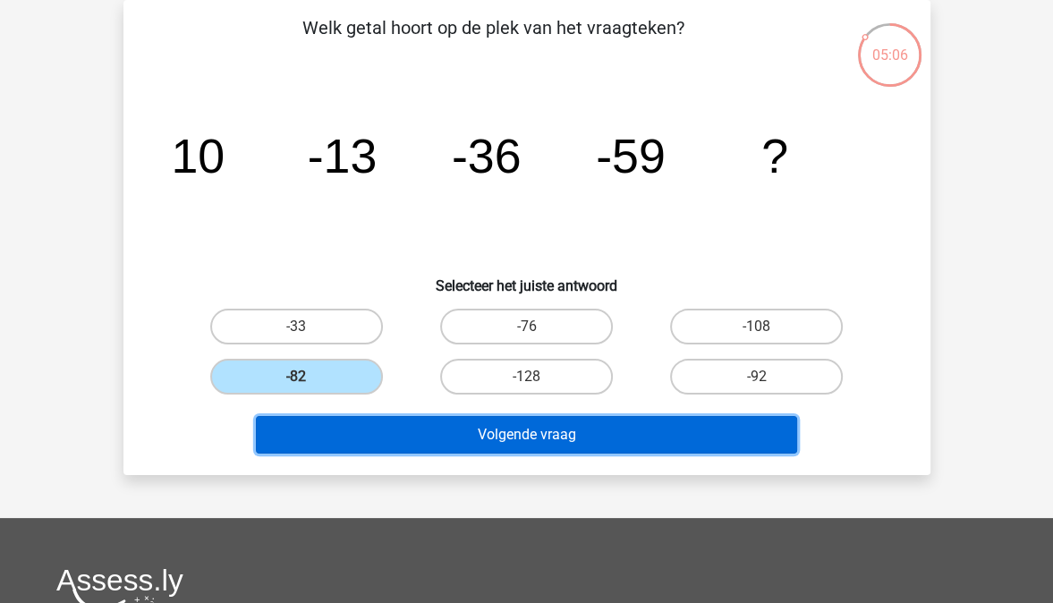
click at [389, 417] on button "Volgende vraag" at bounding box center [526, 435] width 541 height 38
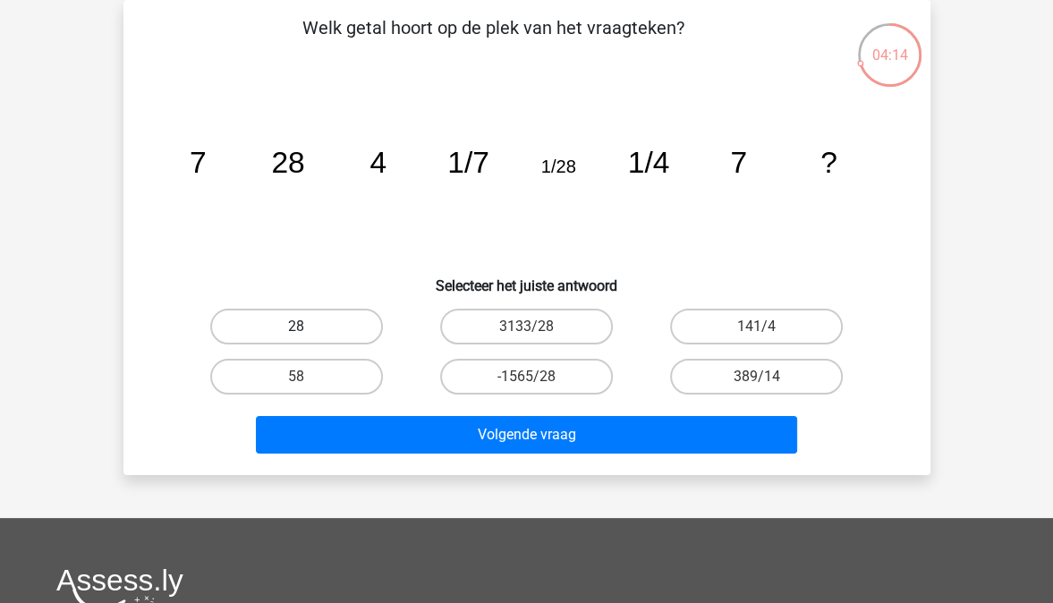
click at [371, 326] on label "28" at bounding box center [296, 327] width 173 height 36
click at [308, 327] on input "28" at bounding box center [302, 333] width 12 height 12
radio input "true"
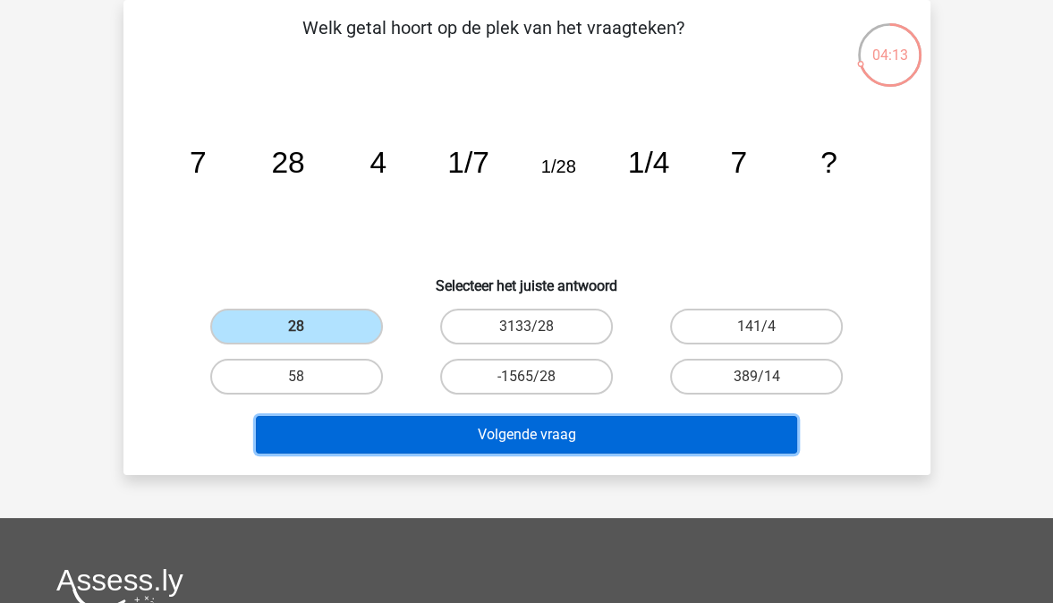
click at [462, 429] on button "Volgende vraag" at bounding box center [526, 435] width 541 height 38
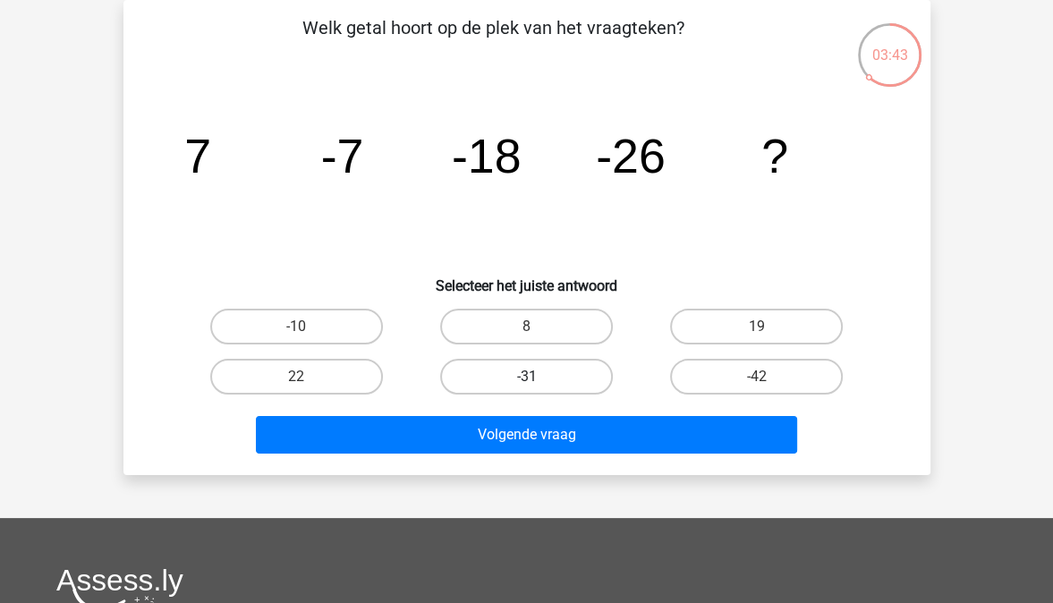
click at [540, 369] on label "-31" at bounding box center [526, 377] width 173 height 36
click at [538, 377] on input "-31" at bounding box center [532, 383] width 12 height 12
radio input "true"
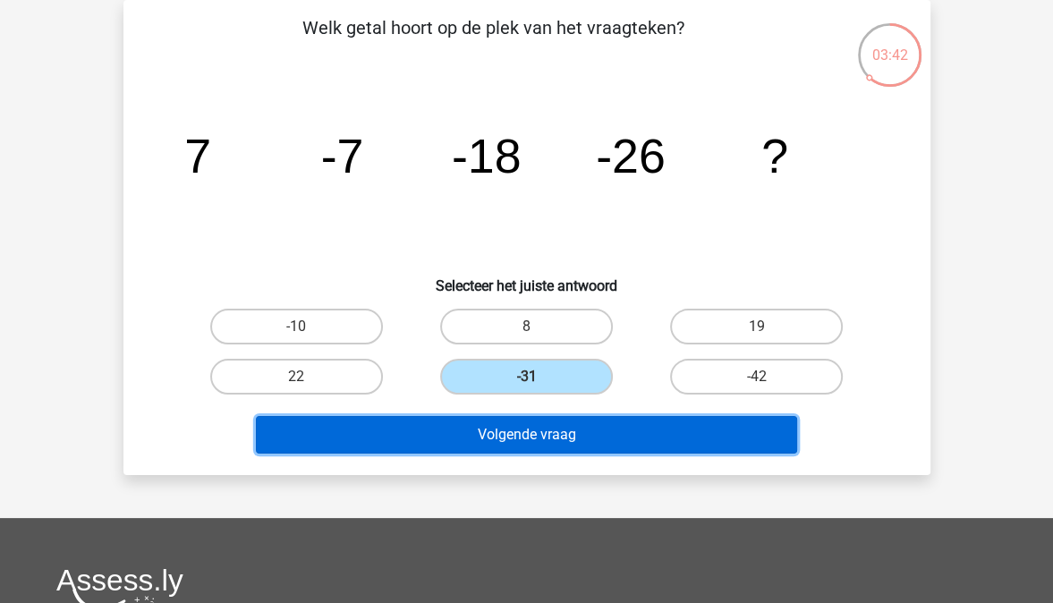
click at [542, 430] on button "Volgende vraag" at bounding box center [526, 435] width 541 height 38
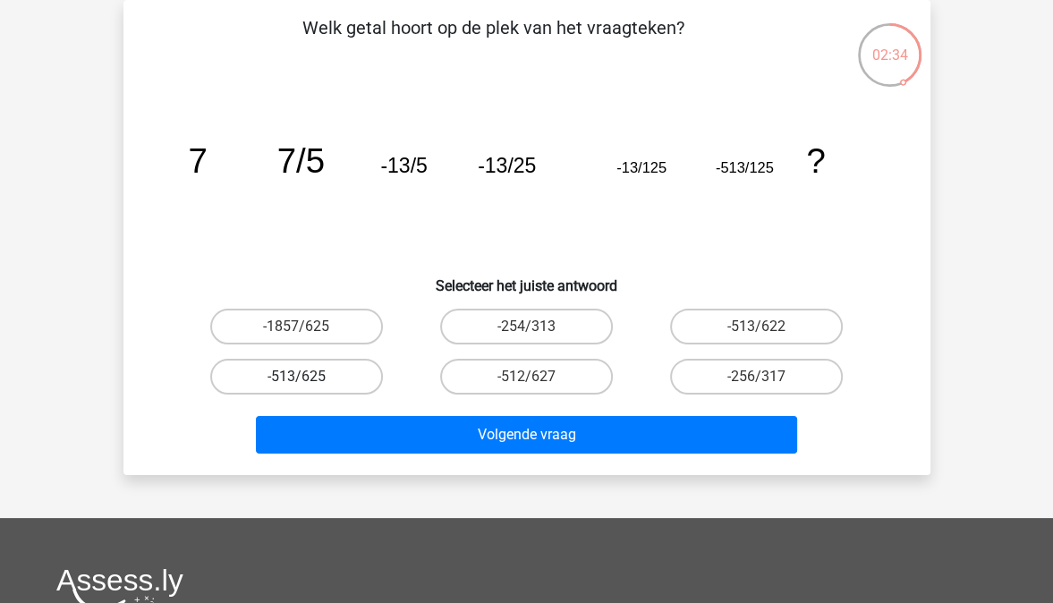
click at [302, 368] on label "-513/625" at bounding box center [296, 377] width 173 height 36
click at [302, 377] on input "-513/625" at bounding box center [302, 383] width 12 height 12
radio input "true"
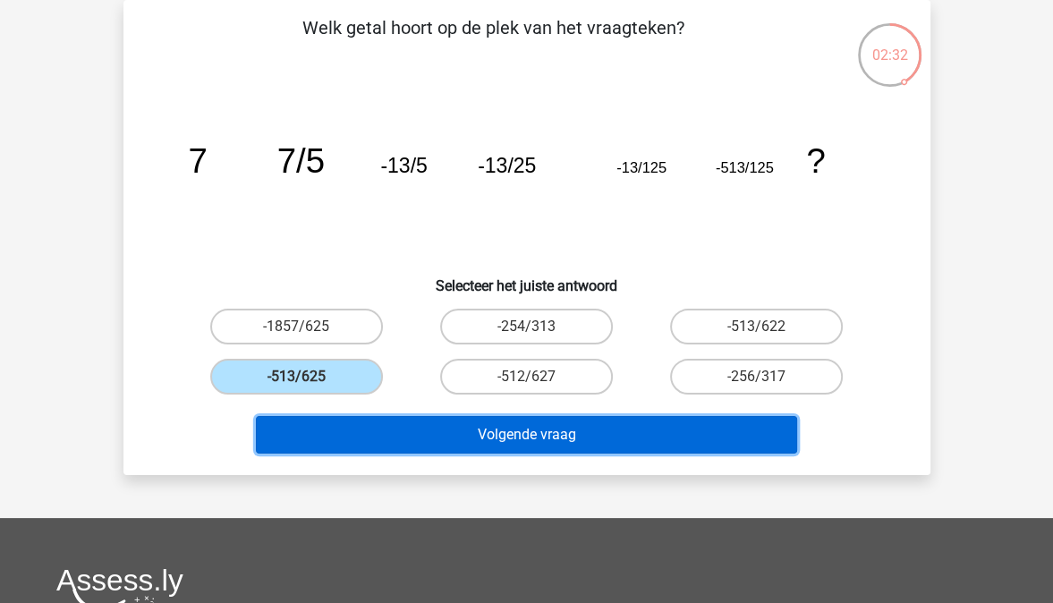
click at [388, 424] on button "Volgende vraag" at bounding box center [526, 435] width 541 height 38
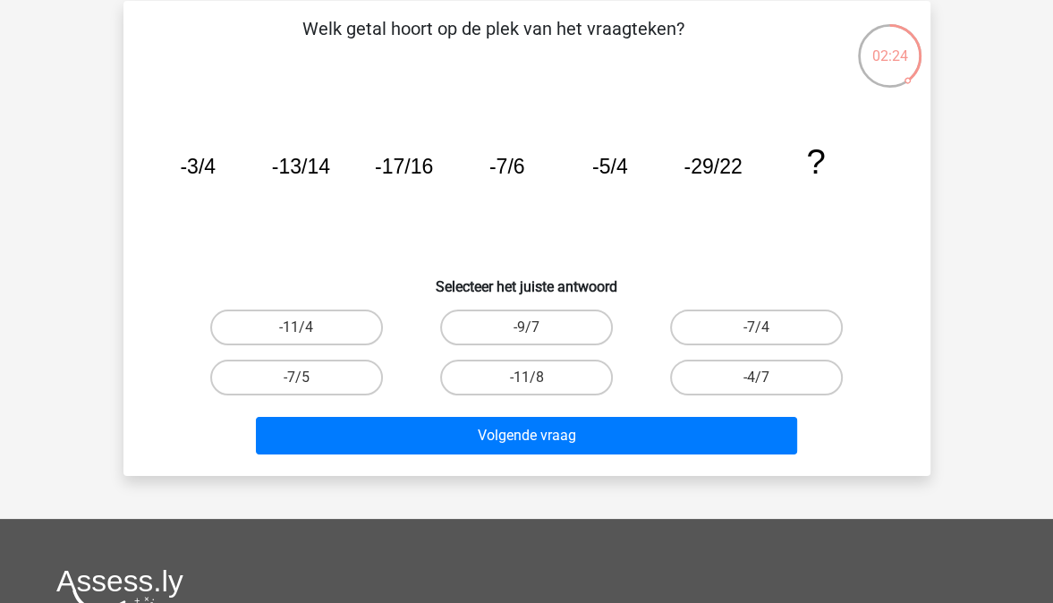
scroll to position [83, 0]
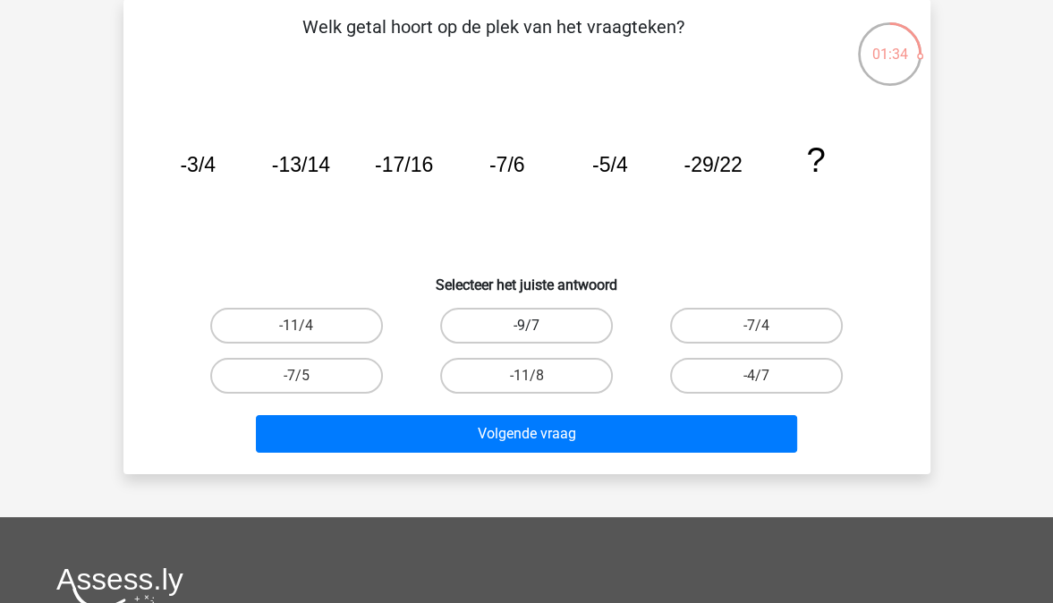
click at [571, 320] on label "-9/7" at bounding box center [526, 326] width 173 height 36
click at [538, 326] on input "-9/7" at bounding box center [532, 332] width 12 height 12
radio input "true"
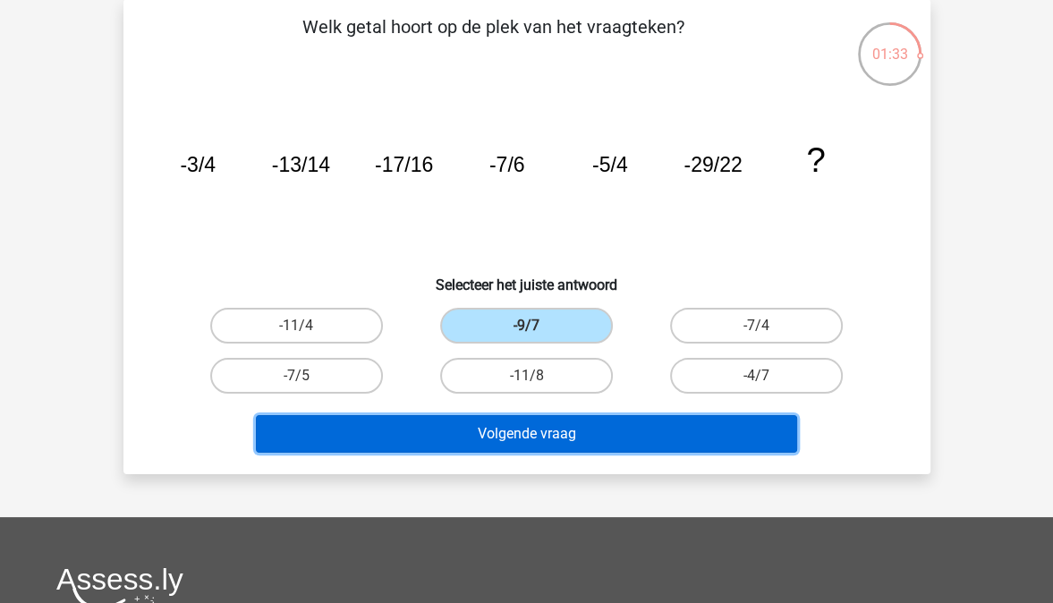
click at [575, 430] on button "Volgende vraag" at bounding box center [526, 434] width 541 height 38
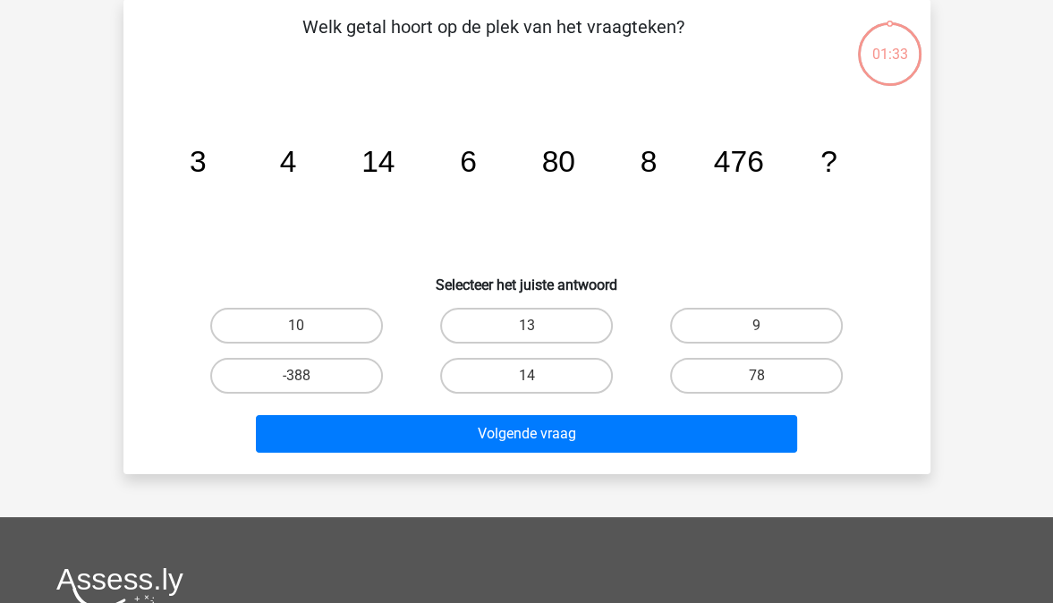
scroll to position [82, 0]
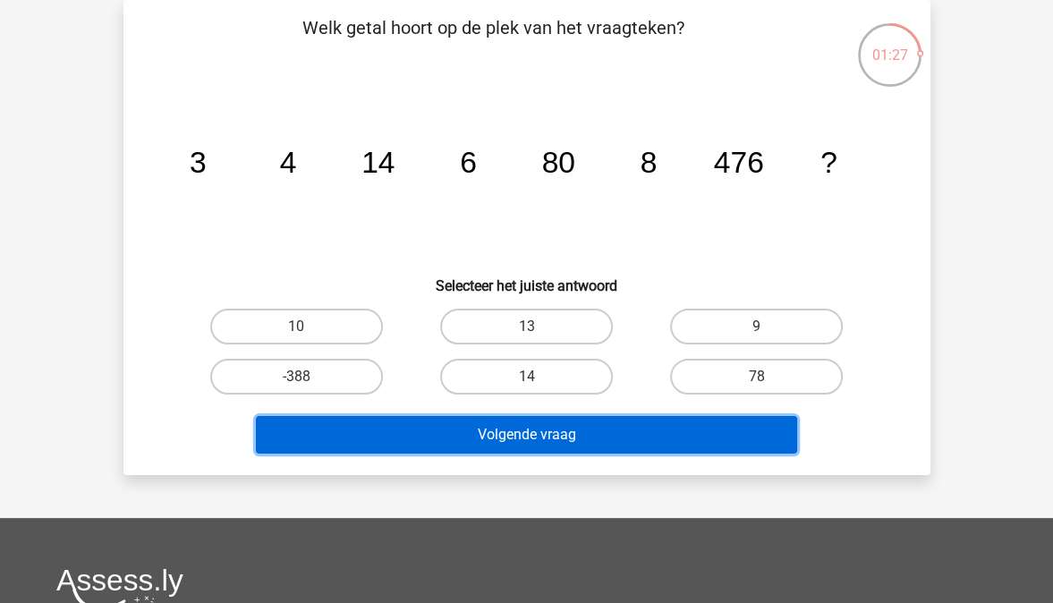
click at [575, 430] on button "Volgende vraag" at bounding box center [526, 435] width 541 height 38
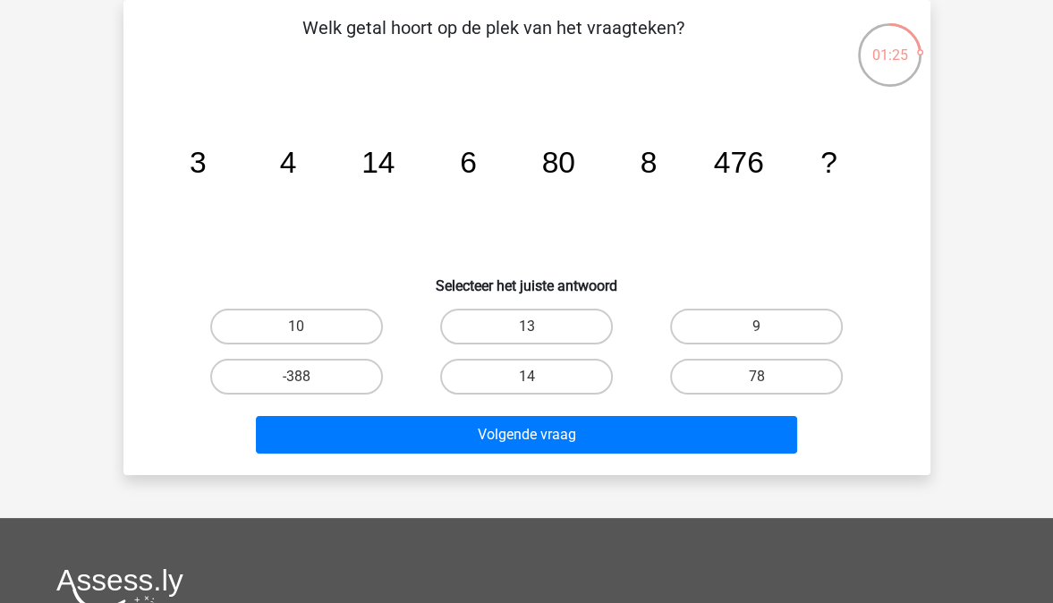
click at [642, 264] on h6 "Selecteer het juiste antwoord" at bounding box center [527, 278] width 750 height 31
click at [369, 331] on label "10" at bounding box center [296, 327] width 173 height 36
click at [308, 331] on input "10" at bounding box center [302, 333] width 12 height 12
radio input "true"
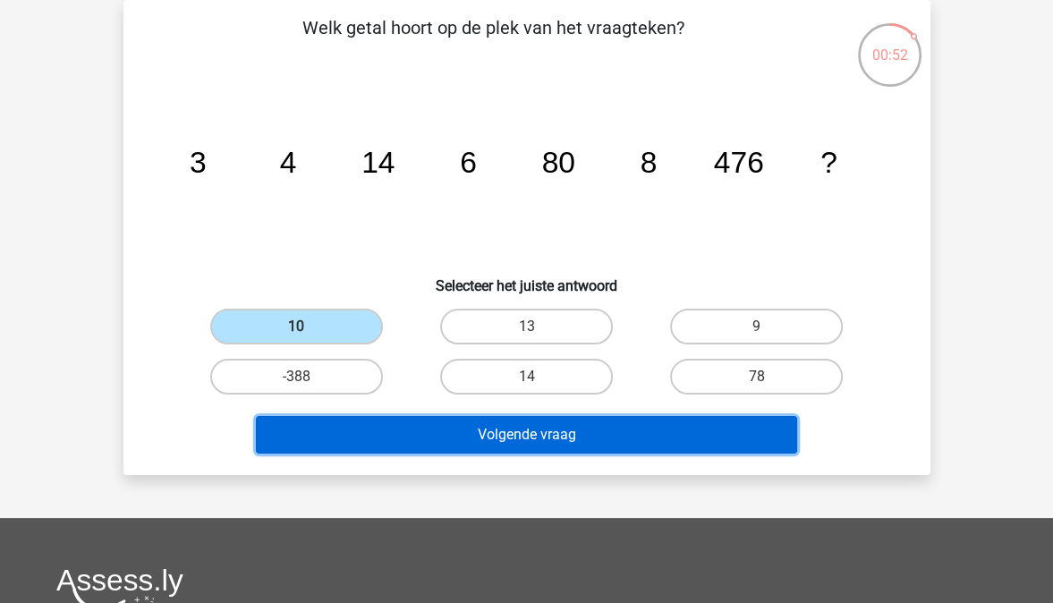
click at [432, 430] on button "Volgende vraag" at bounding box center [526, 435] width 541 height 38
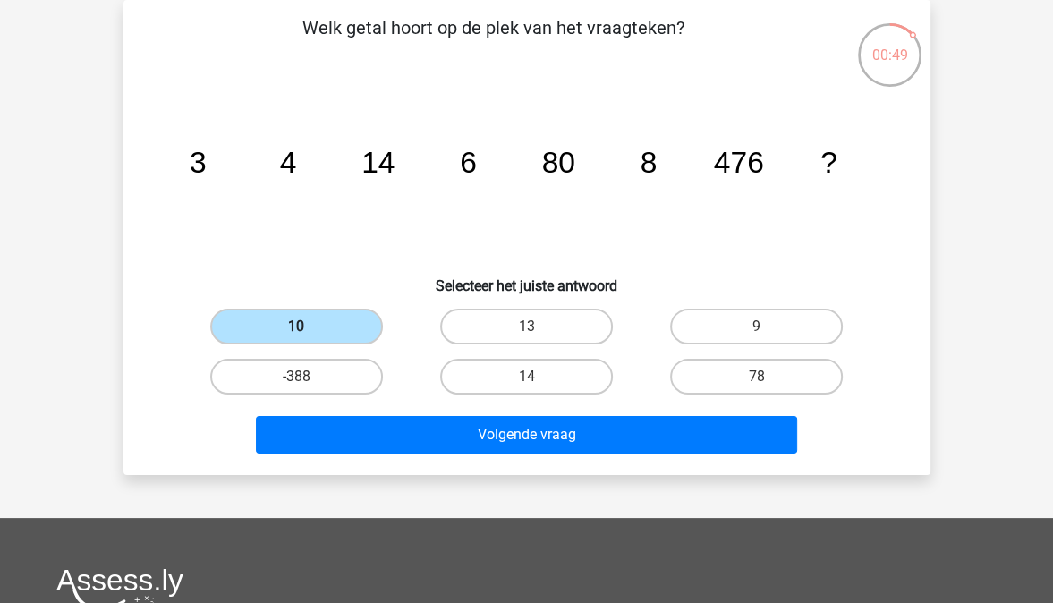
click at [325, 322] on label "10" at bounding box center [296, 327] width 173 height 36
click at [308, 327] on input "10" at bounding box center [302, 333] width 12 height 12
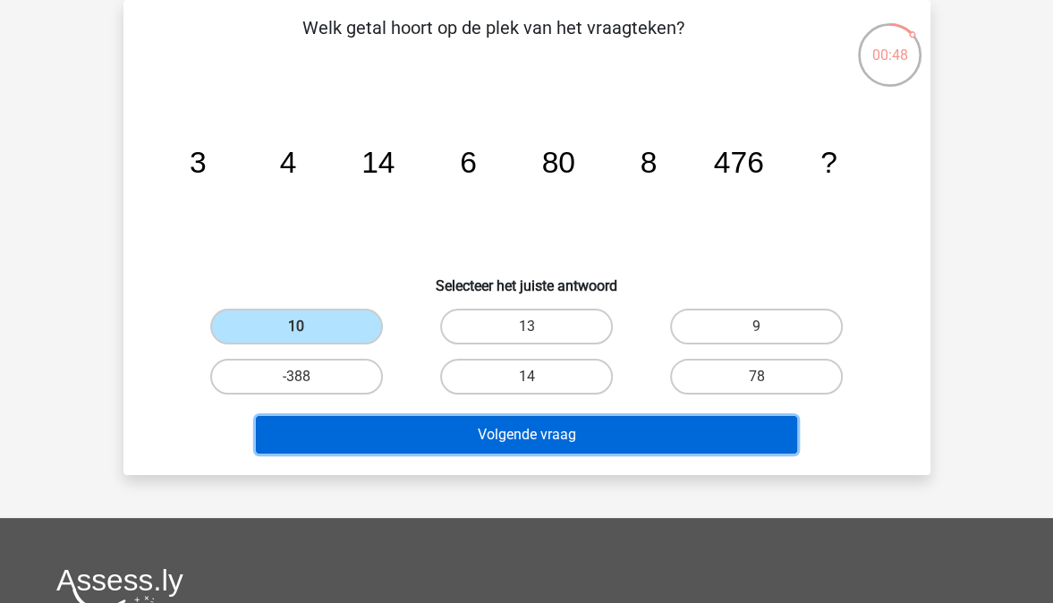
click at [376, 430] on button "Volgende vraag" at bounding box center [526, 435] width 541 height 38
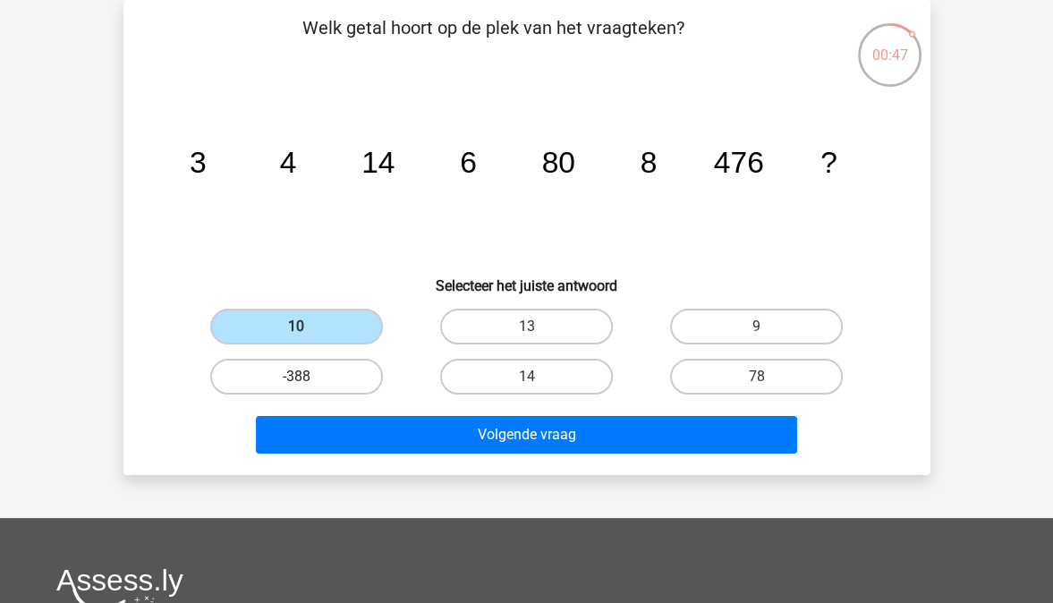
click at [321, 361] on label "-388" at bounding box center [296, 377] width 173 height 36
click at [308, 377] on input "-388" at bounding box center [302, 383] width 12 height 12
radio input "true"
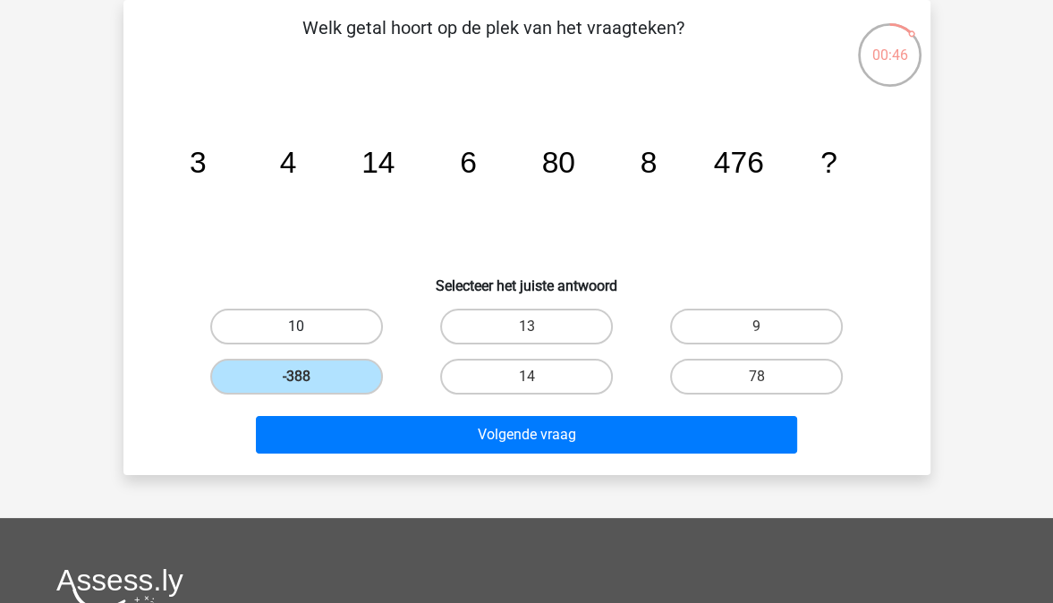
click at [319, 337] on label "10" at bounding box center [296, 327] width 173 height 36
click at [308, 337] on input "10" at bounding box center [302, 333] width 12 height 12
radio input "true"
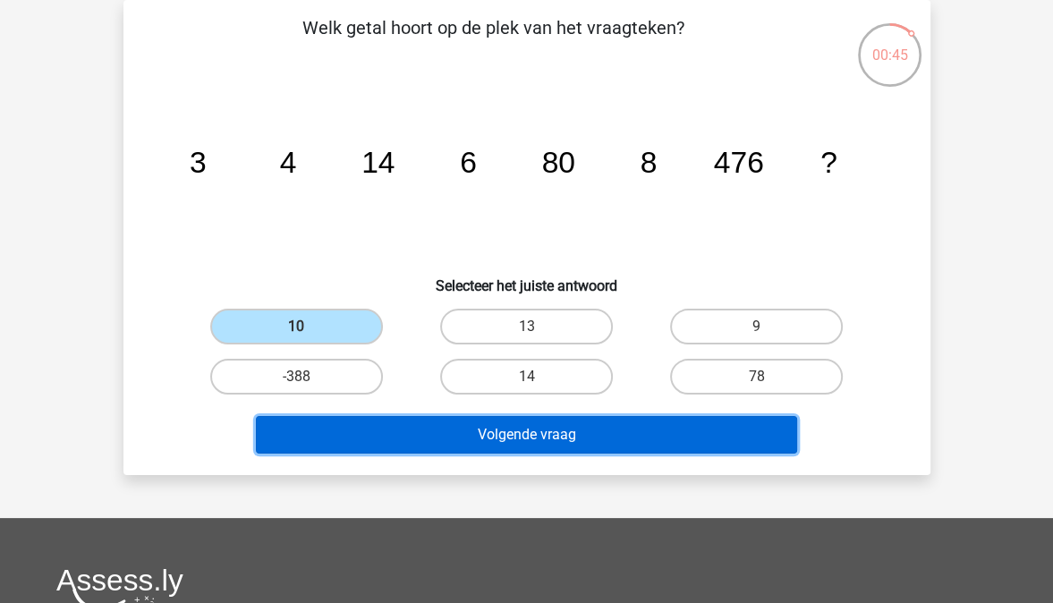
click at [391, 437] on button "Volgende vraag" at bounding box center [526, 435] width 541 height 38
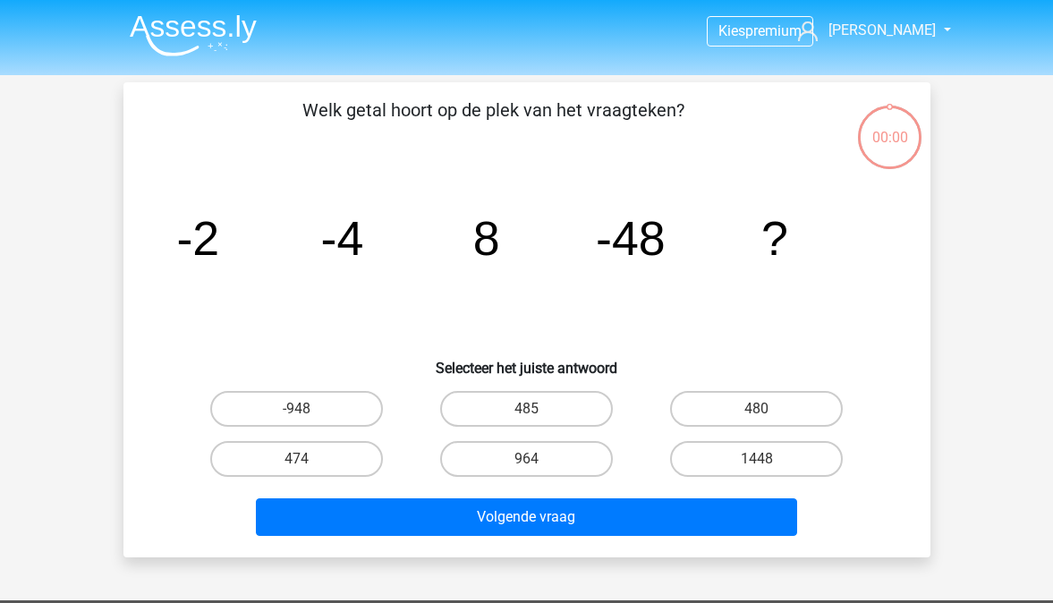
scroll to position [82, 0]
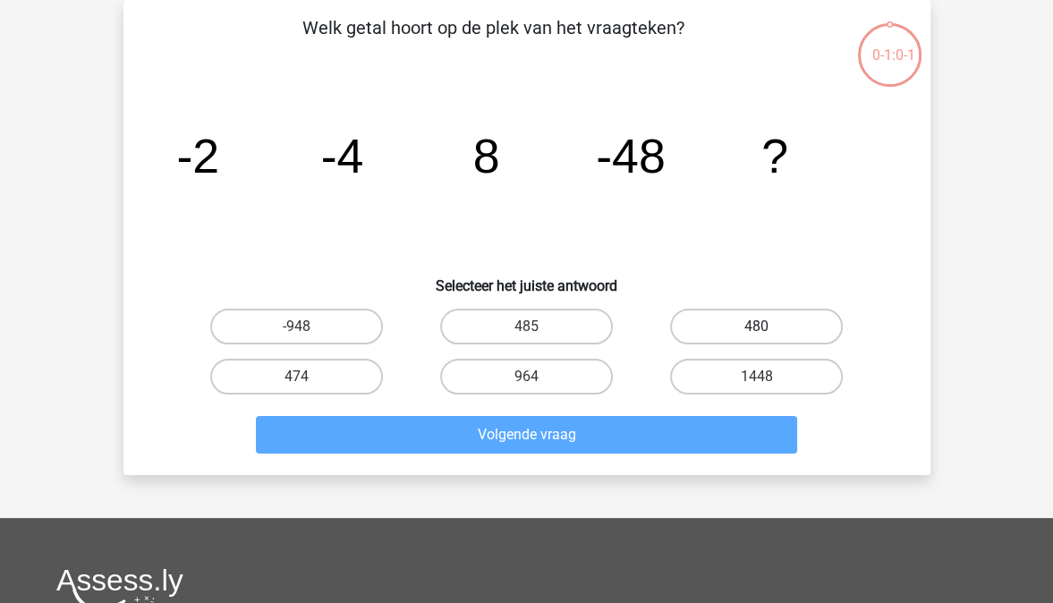
click at [714, 317] on label "480" at bounding box center [756, 327] width 173 height 36
click at [757, 327] on input "480" at bounding box center [763, 333] width 12 height 12
radio input "true"
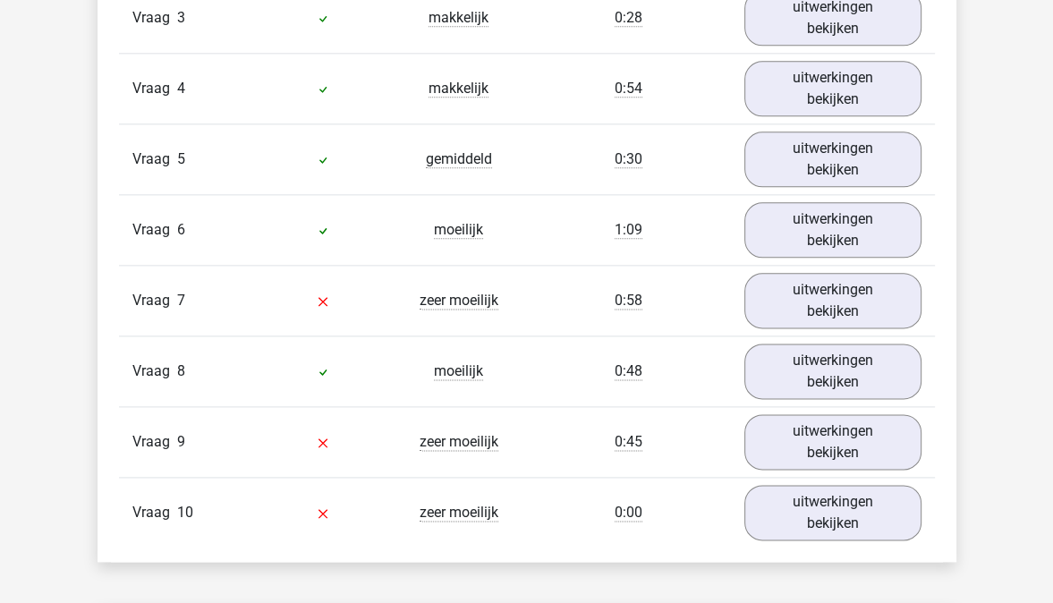
scroll to position [1699, 0]
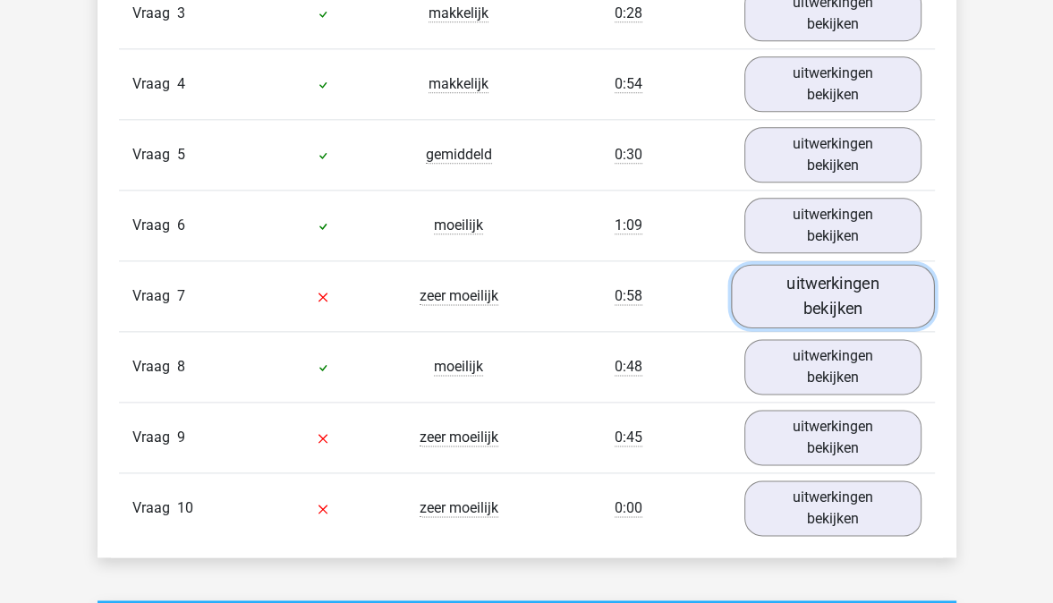
click at [780, 315] on link "uitwerkingen bekijken" at bounding box center [833, 296] width 204 height 64
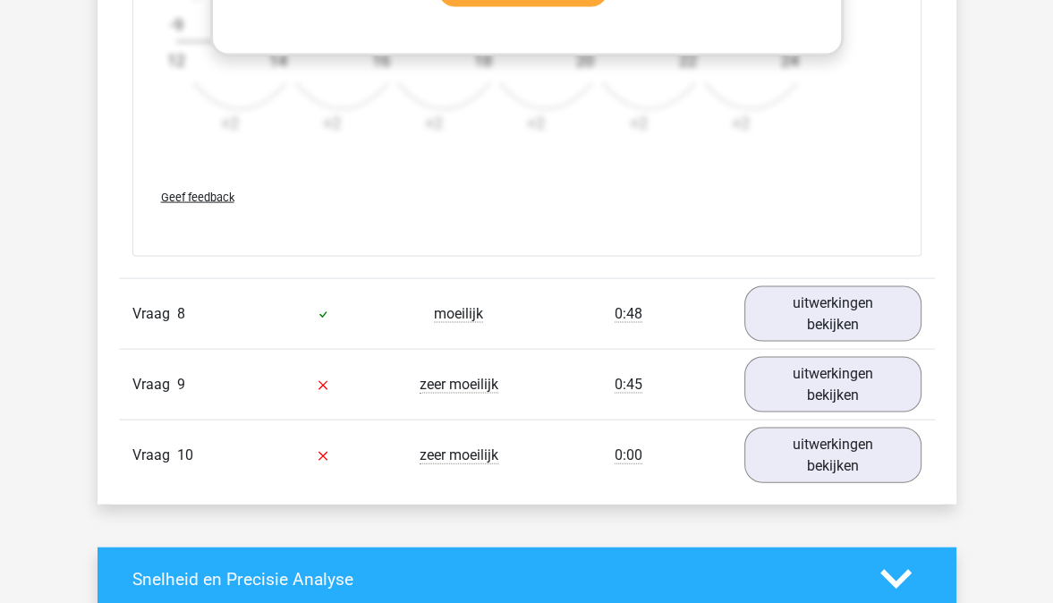
scroll to position [2838, 0]
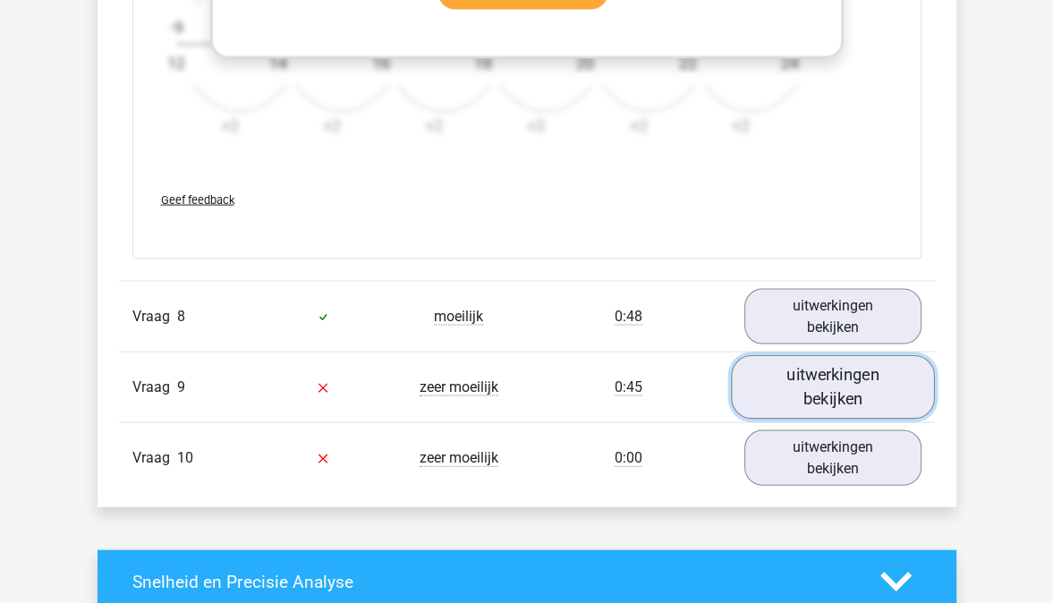
click at [791, 396] on link "uitwerkingen bekijken" at bounding box center [833, 387] width 204 height 64
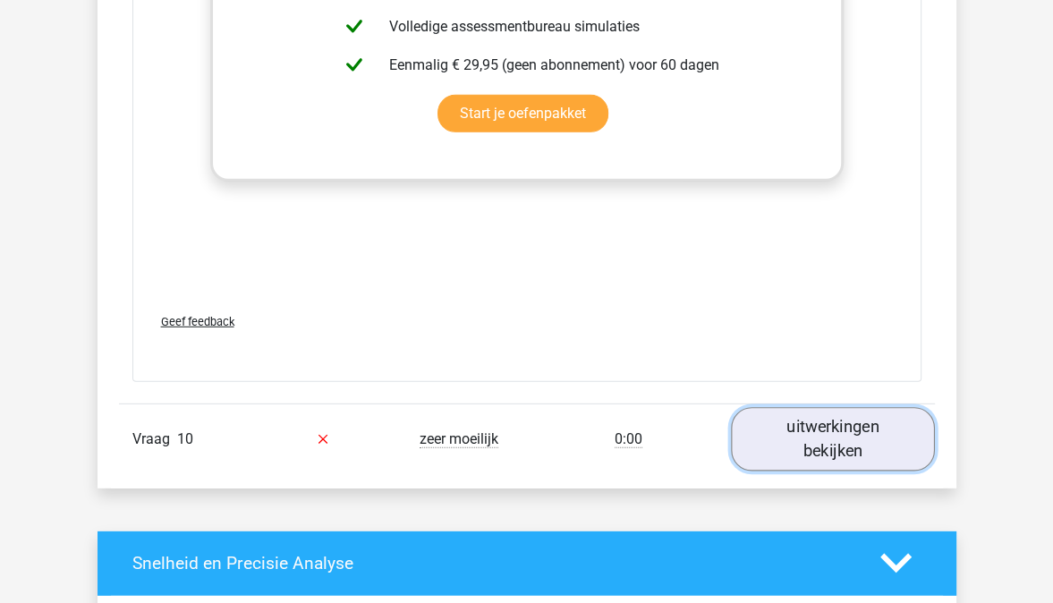
click at [808, 423] on link "uitwerkingen bekijken" at bounding box center [833, 439] width 204 height 64
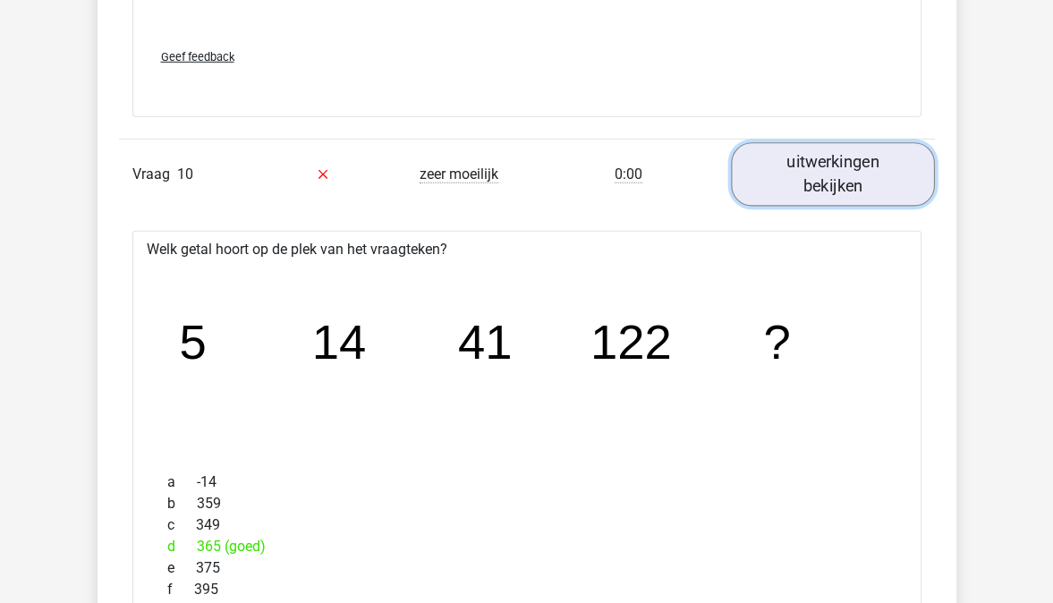
scroll to position [4325, 0]
